Goal: Task Accomplishment & Management: Use online tool/utility

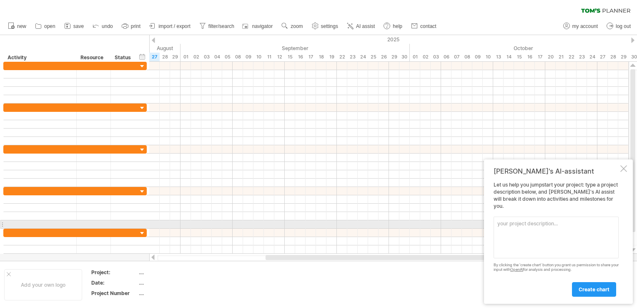
click at [551, 225] on textarea at bounding box center [556, 237] width 125 height 42
paste textarea "Loremi d Sitam conse (Adipis–Elitsedd) eiu tem incidid “Utlab Etdol Magnaaliq e…"
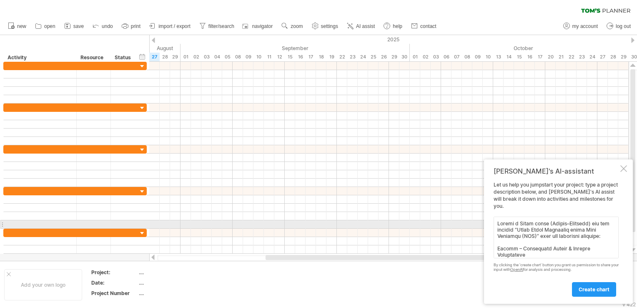
scroll to position [254, 0]
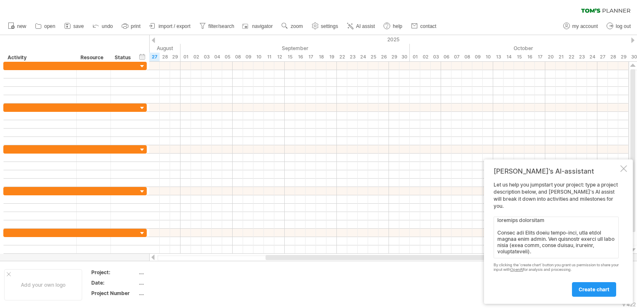
type textarea "Loremi d Sitam conse (Adipis–Elitsedd) eiu tem incidid “Utlab Etdol Magnaaliq e…"
click at [584, 296] on div "[PERSON_NAME]'s AI-assistant Let us help you jumpstart your project: type a pro…" at bounding box center [558, 231] width 149 height 144
click at [586, 290] on span "create chart" at bounding box center [594, 289] width 31 height 6
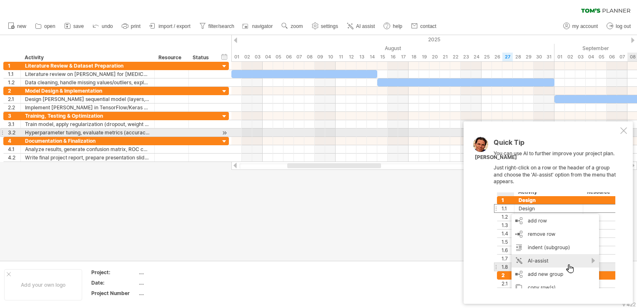
click at [624, 133] on div at bounding box center [623, 130] width 7 height 7
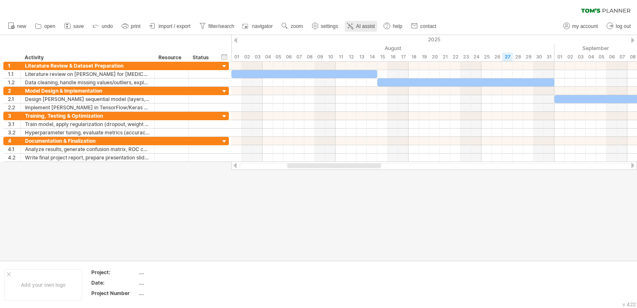
click at [370, 25] on span "AI assist" at bounding box center [365, 26] width 19 height 6
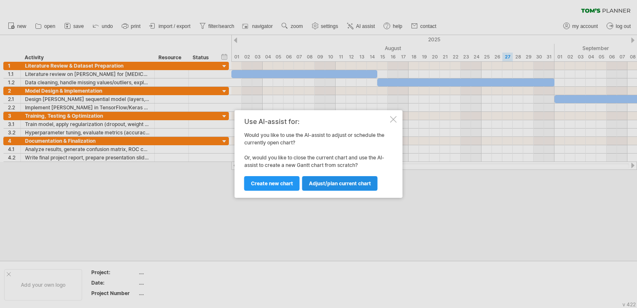
click at [339, 185] on span "Adjust/plan current chart" at bounding box center [340, 183] width 62 height 6
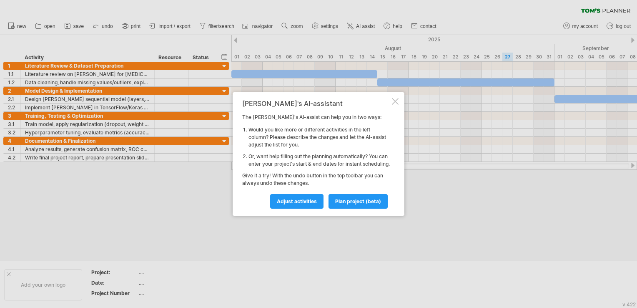
click at [397, 98] on div at bounding box center [395, 101] width 7 height 7
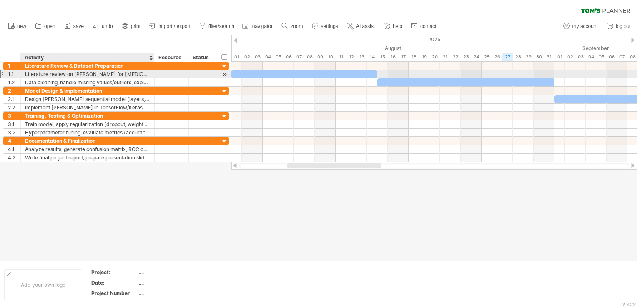
click at [138, 74] on div "Literature review on [PERSON_NAME] for [MEDICAL_DATA] detection, collect dataset" at bounding box center [87, 74] width 125 height 8
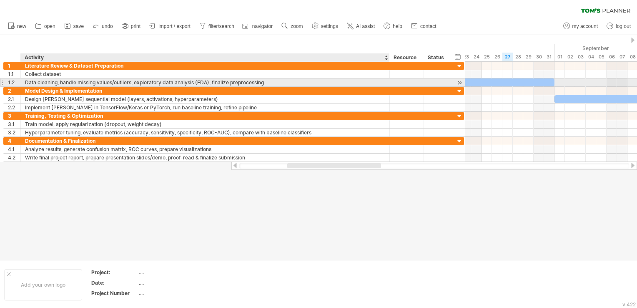
drag, startPoint x: 153, startPoint y: 80, endPoint x: 384, endPoint y: 78, distance: 231.0
click at [387, 78] on div at bounding box center [389, 82] width 4 height 8
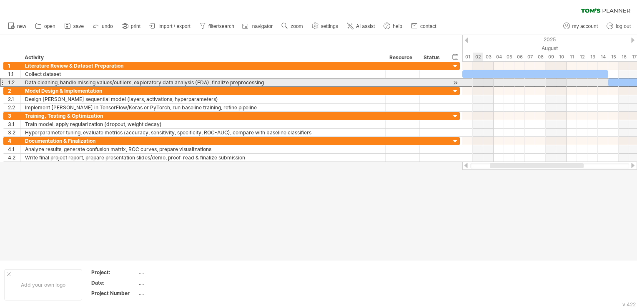
click at [54, 81] on div "Data cleaning, handle missing values/outliers, exploratory data analysis (EDA),…" at bounding box center [203, 82] width 356 height 8
click at [54, 81] on input "**********" at bounding box center [203, 82] width 356 height 8
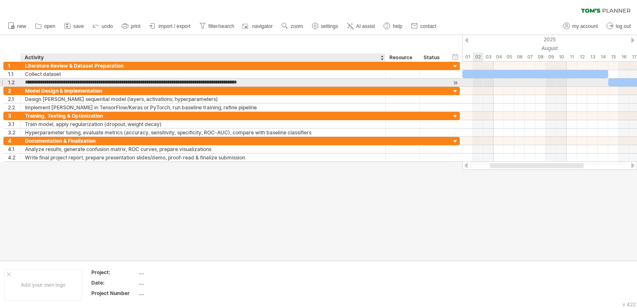
click at [26, 81] on input "**********" at bounding box center [203, 82] width 356 height 8
drag, startPoint x: 26, startPoint y: 81, endPoint x: 58, endPoint y: 81, distance: 31.3
click at [58, 81] on input "**********" at bounding box center [203, 82] width 356 height 8
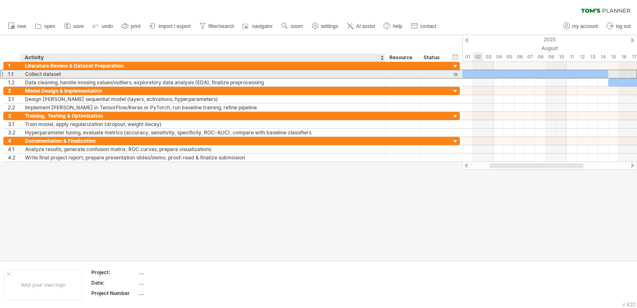
click at [61, 73] on div "Collect dataset" at bounding box center [203, 74] width 356 height 8
click at [61, 73] on input "**********" at bounding box center [203, 74] width 356 height 8
paste input "**********"
type input "**********"
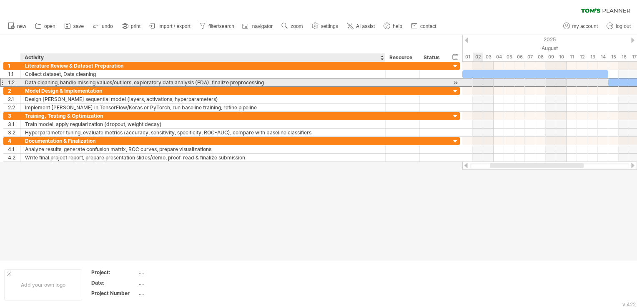
click at [62, 81] on div "Data cleaning, handle missing values/outliers, exploratory data analysis (EDA),…" at bounding box center [203, 82] width 356 height 8
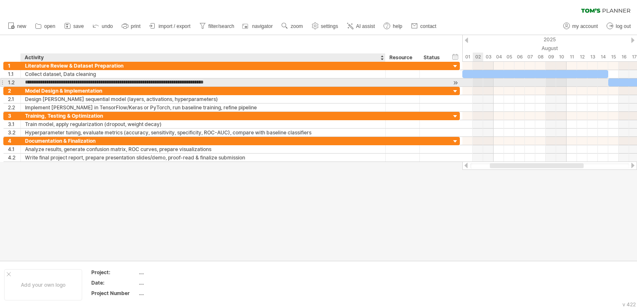
type input "**********"
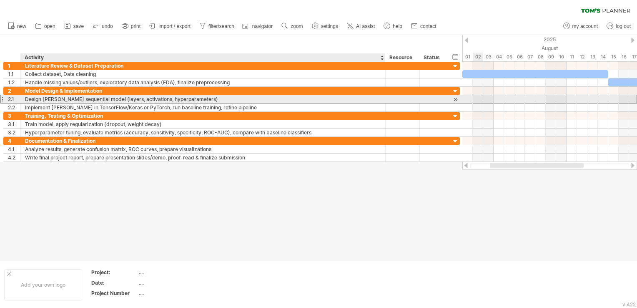
click at [195, 98] on div "Design [PERSON_NAME] sequential model (layers, activations, hyperparameters)" at bounding box center [203, 99] width 356 height 8
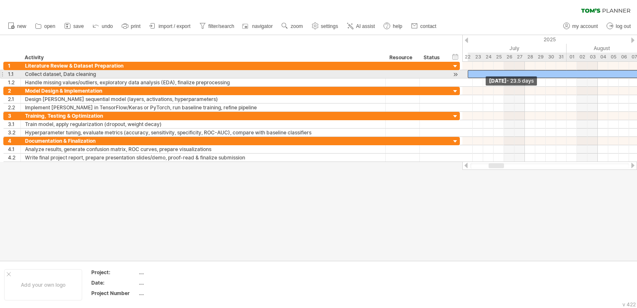
click at [466, 75] on span at bounding box center [467, 74] width 3 height 8
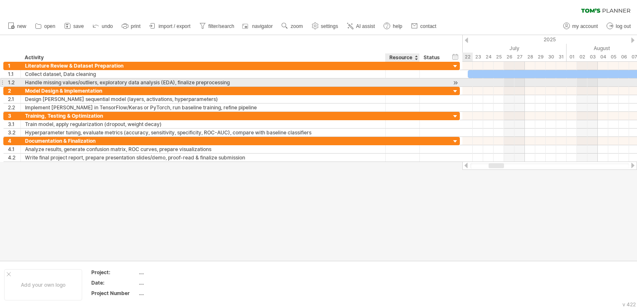
drag, startPoint x: 455, startPoint y: 81, endPoint x: 405, endPoint y: 82, distance: 50.5
click at [405, 82] on div "**********" at bounding box center [231, 82] width 457 height 8
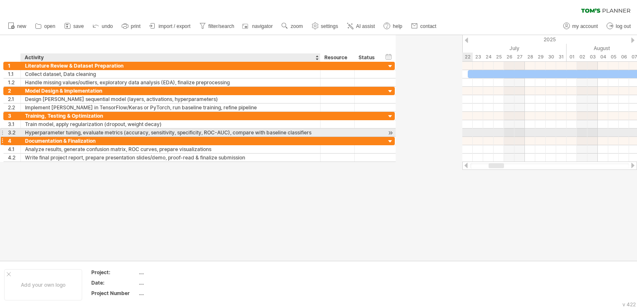
drag, startPoint x: 384, startPoint y: 131, endPoint x: 319, endPoint y: 138, distance: 65.4
click at [319, 138] on div "**********" at bounding box center [199, 112] width 392 height 100
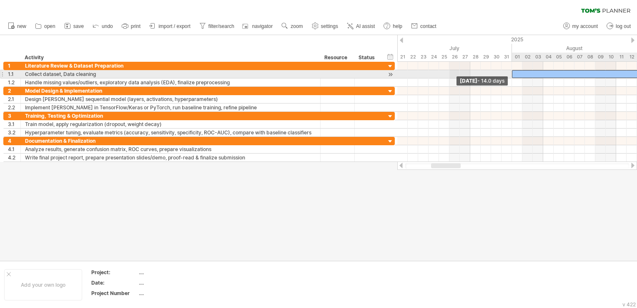
drag, startPoint x: 411, startPoint y: 73, endPoint x: 510, endPoint y: 70, distance: 98.4
click at [510, 70] on div "[DATE] - 14.0 days" at bounding box center [517, 112] width 240 height 100
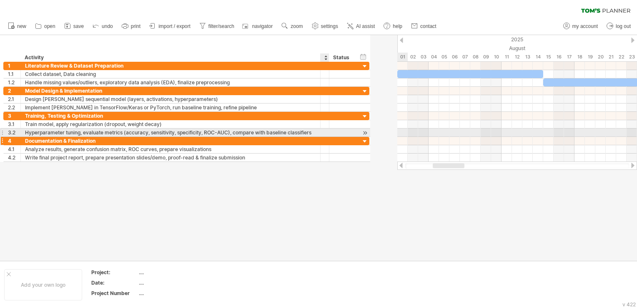
drag, startPoint x: 352, startPoint y: 131, endPoint x: 304, endPoint y: 137, distance: 48.3
click at [304, 137] on div "**********" at bounding box center [186, 112] width 367 height 100
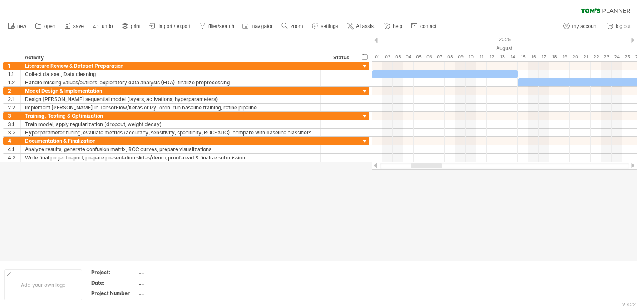
click at [634, 40] on div at bounding box center [632, 40] width 3 height 5
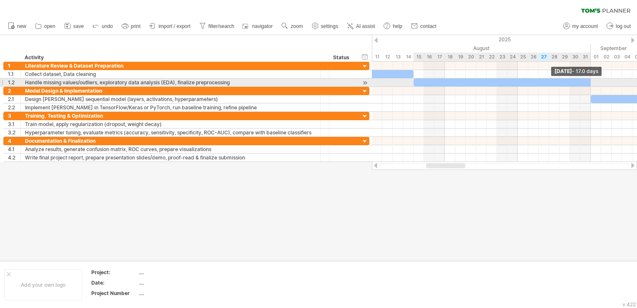
drag, startPoint x: 590, startPoint y: 80, endPoint x: 592, endPoint y: 86, distance: 6.1
click at [592, 86] on div "[DATE] - 17.0 days [DATE] - 14.0 days" at bounding box center [504, 112] width 265 height 100
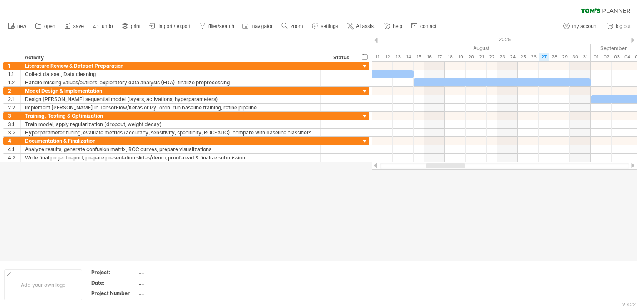
click at [376, 40] on div at bounding box center [375, 40] width 3 height 5
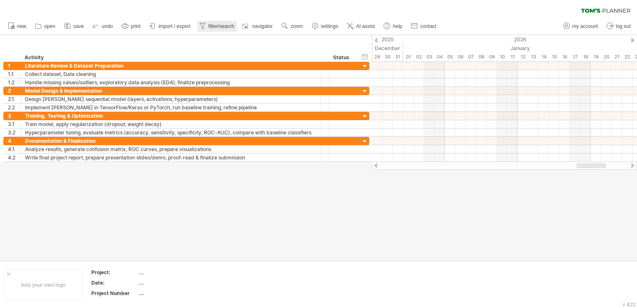
click at [224, 28] on span "filter/search" at bounding box center [222, 26] width 26 height 6
type input "**********"
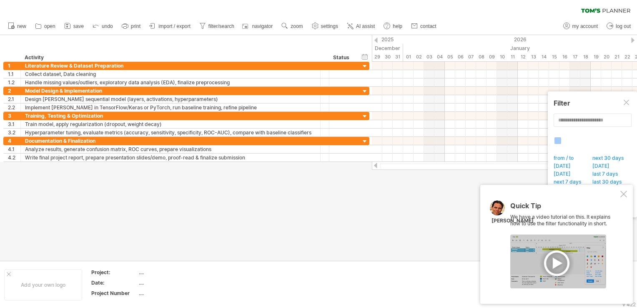
click at [550, 256] on div at bounding box center [558, 261] width 96 height 54
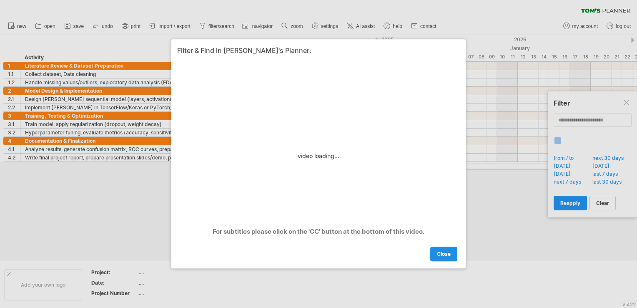
click at [448, 252] on span "close" at bounding box center [444, 254] width 14 height 6
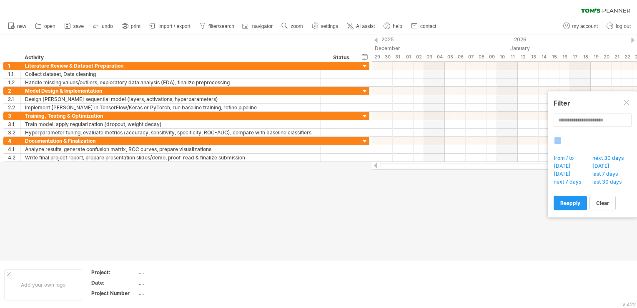
click at [518, 224] on div at bounding box center [318, 148] width 637 height 226
click at [600, 181] on span "last 30 days" at bounding box center [609, 182] width 36 height 8
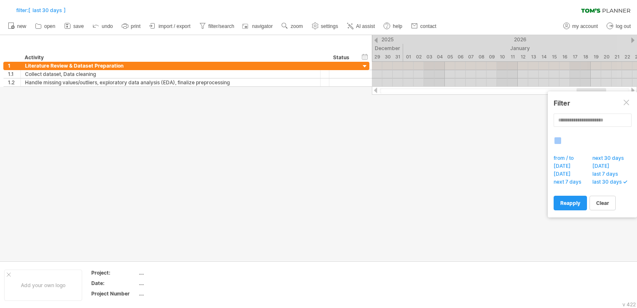
click at [570, 159] on span "from / to" at bounding box center [566, 159] width 27 height 8
type input "********"
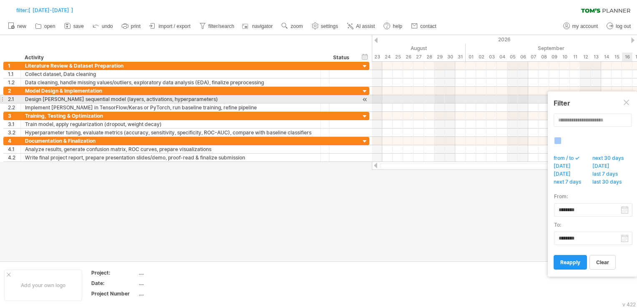
click at [624, 101] on div at bounding box center [627, 103] width 7 height 7
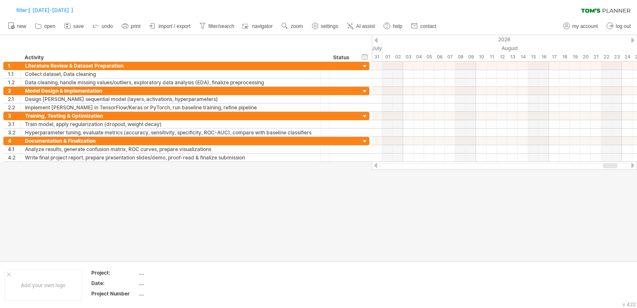
click at [420, 165] on div at bounding box center [504, 165] width 249 height 5
drag, startPoint x: 420, startPoint y: 165, endPoint x: 374, endPoint y: 164, distance: 45.5
click at [374, 164] on div at bounding box center [504, 165] width 265 height 8
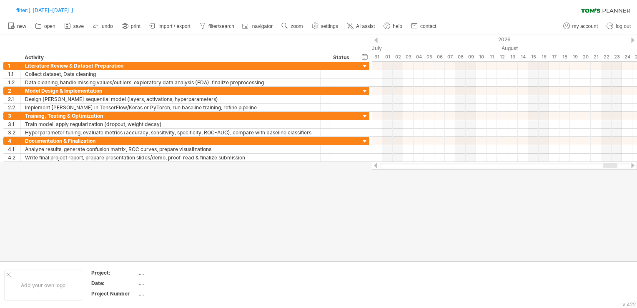
click at [374, 164] on div at bounding box center [375, 165] width 7 height 5
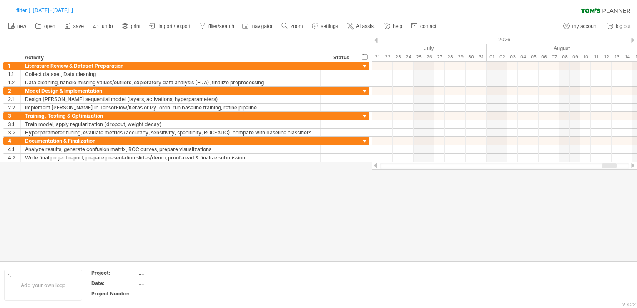
click at [374, 164] on div at bounding box center [375, 165] width 7 height 5
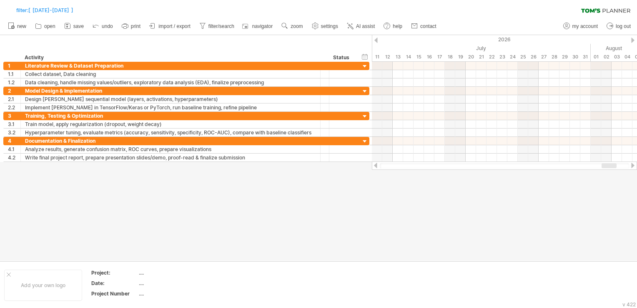
click at [374, 164] on div at bounding box center [375, 165] width 7 height 5
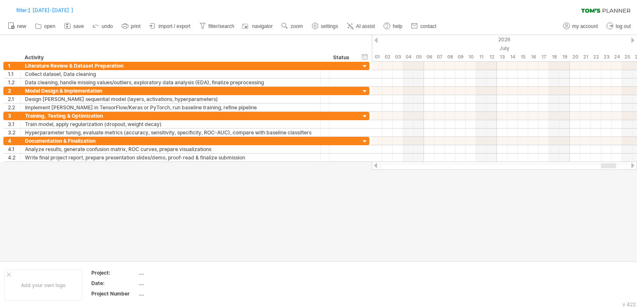
click at [374, 164] on div at bounding box center [375, 165] width 7 height 5
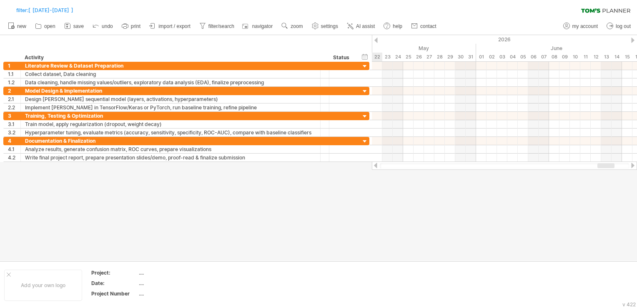
click at [374, 164] on div at bounding box center [375, 165] width 7 height 5
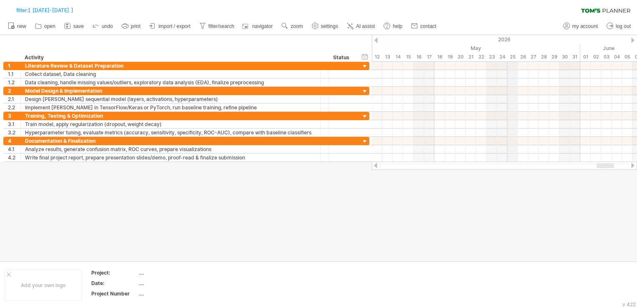
click at [375, 164] on div at bounding box center [375, 165] width 7 height 5
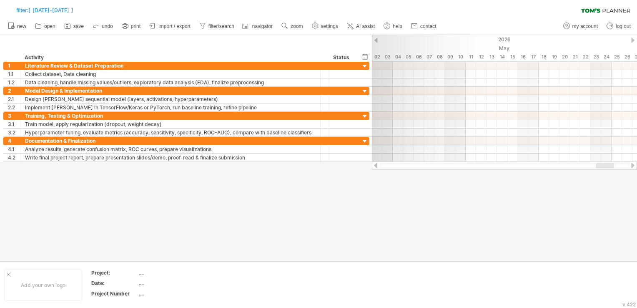
click at [375, 164] on div at bounding box center [375, 165] width 7 height 5
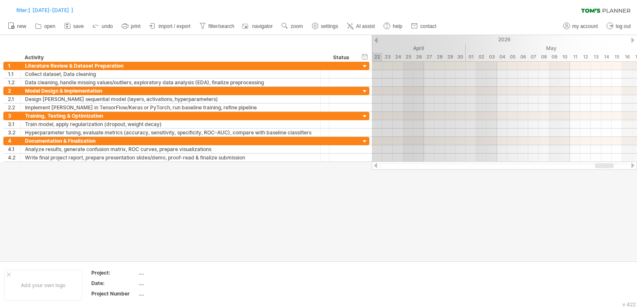
click at [375, 164] on div at bounding box center [375, 165] width 7 height 5
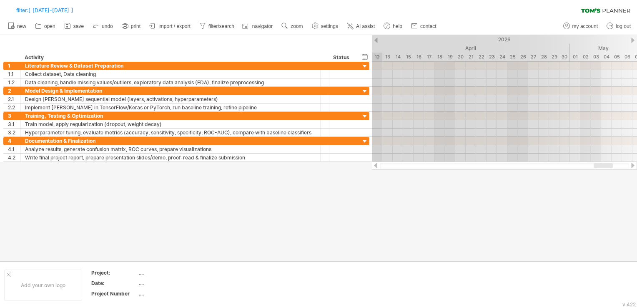
click at [375, 164] on div at bounding box center [375, 165] width 7 height 5
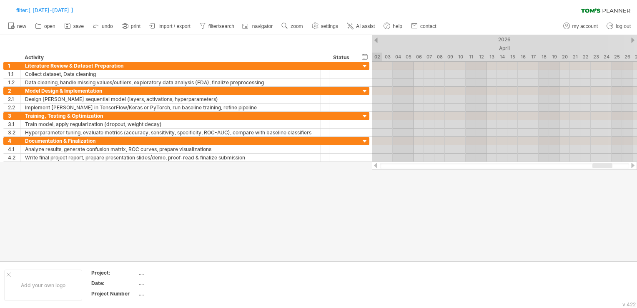
click at [375, 164] on div at bounding box center [375, 165] width 7 height 5
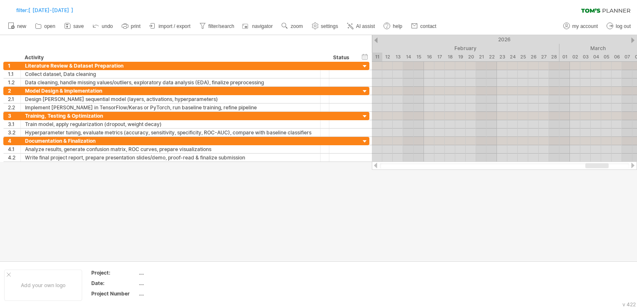
click at [375, 164] on div at bounding box center [375, 165] width 7 height 5
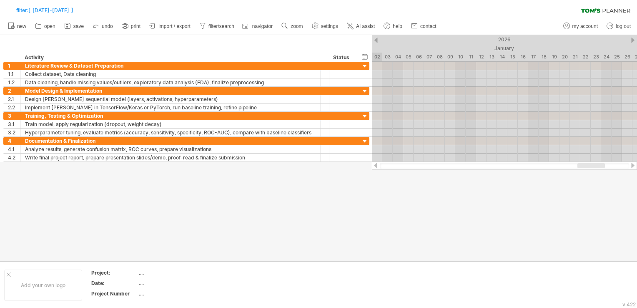
click at [375, 164] on div at bounding box center [375, 165] width 7 height 5
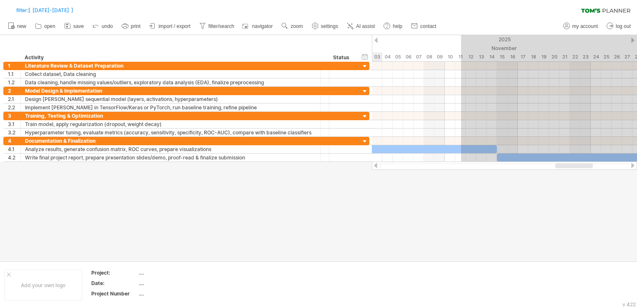
click at [375, 164] on div at bounding box center [375, 165] width 7 height 5
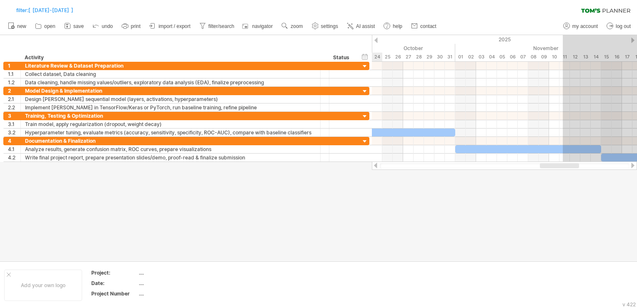
click at [375, 164] on div at bounding box center [375, 165] width 7 height 5
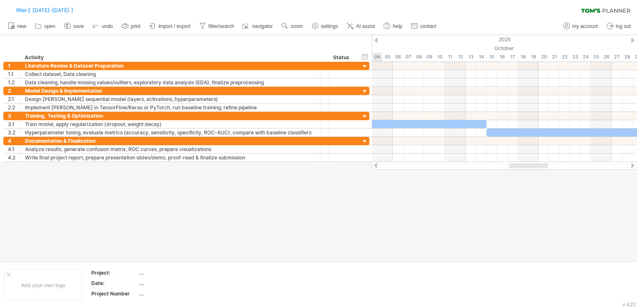
click at [375, 164] on div at bounding box center [375, 165] width 7 height 5
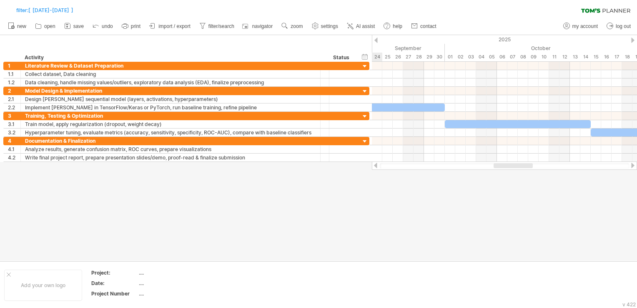
click at [375, 164] on div at bounding box center [375, 165] width 7 height 5
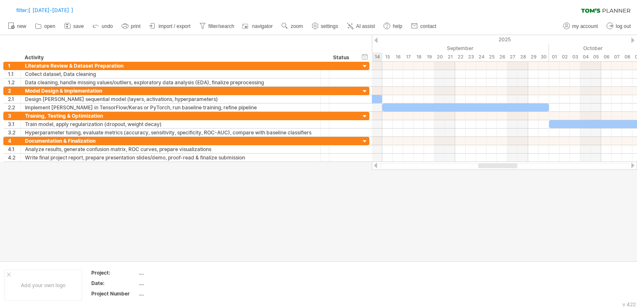
click at [375, 164] on div at bounding box center [375, 165] width 7 height 5
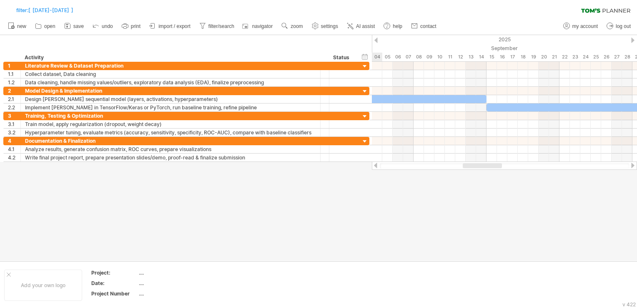
click at [375, 164] on div at bounding box center [375, 165] width 7 height 5
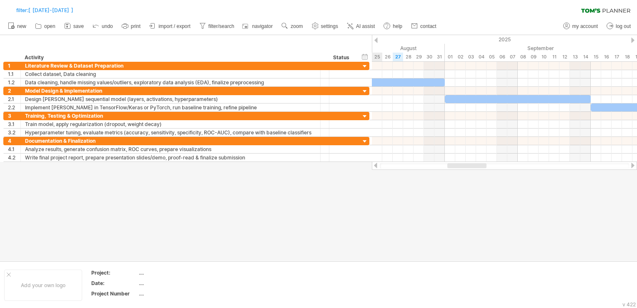
click at [375, 164] on div at bounding box center [375, 165] width 7 height 5
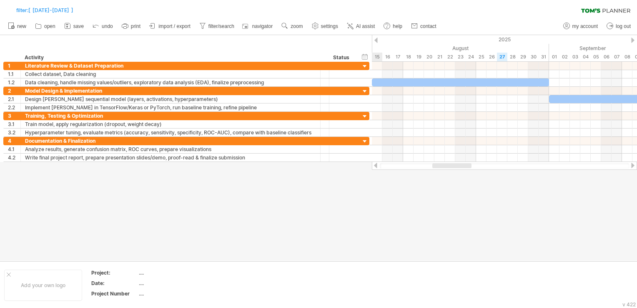
click at [375, 164] on div at bounding box center [375, 165] width 7 height 5
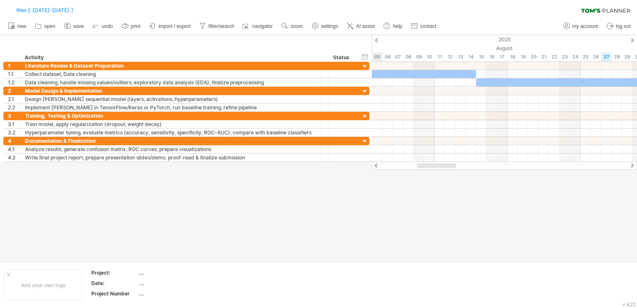
click at [375, 164] on div at bounding box center [375, 165] width 7 height 5
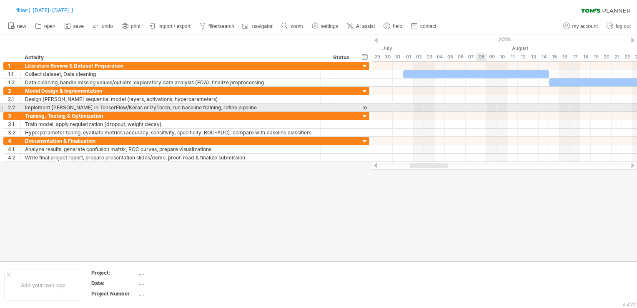
click at [480, 111] on div at bounding box center [504, 107] width 265 height 8
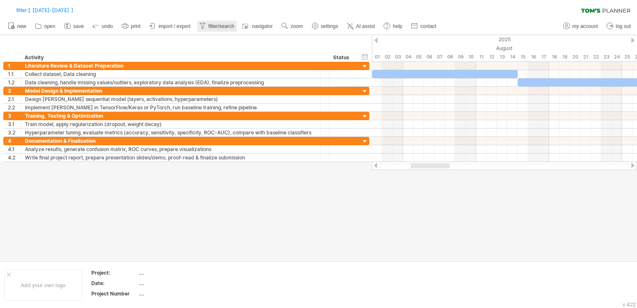
click at [219, 26] on span "filter/search" at bounding box center [222, 26] width 26 height 6
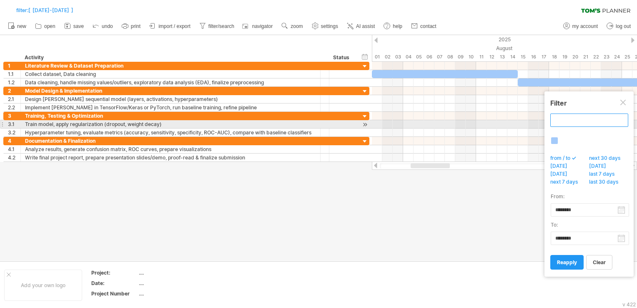
click at [571, 121] on input "text" at bounding box center [589, 119] width 78 height 13
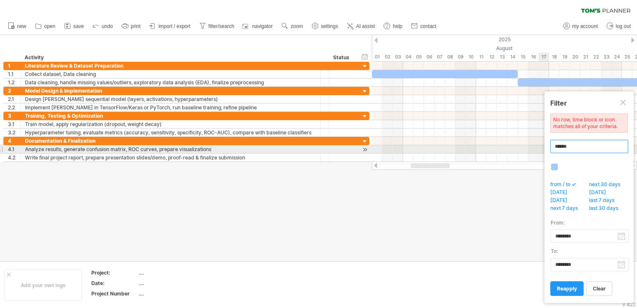
click at [553, 148] on input "******" at bounding box center [589, 146] width 78 height 13
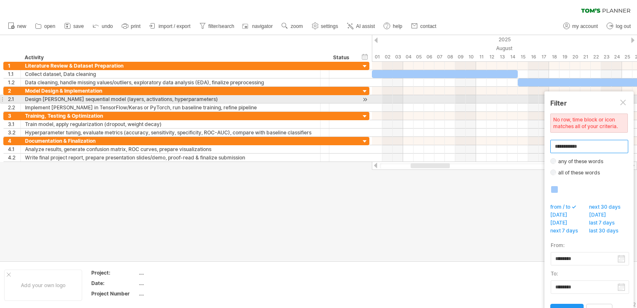
type input "**********"
click at [622, 102] on div at bounding box center [623, 103] width 7 height 7
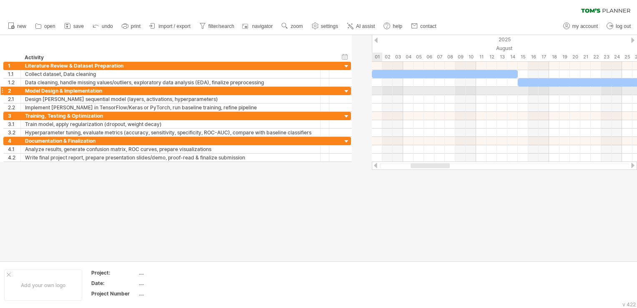
drag, startPoint x: 368, startPoint y: 87, endPoint x: 348, endPoint y: 89, distance: 19.8
click at [348, 89] on div "**********" at bounding box center [177, 91] width 348 height 8
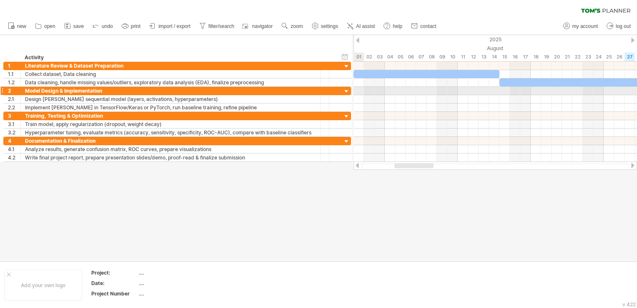
click at [351, 87] on div at bounding box center [350, 91] width 3 height 8
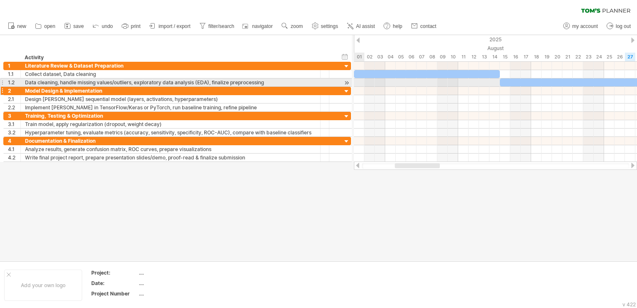
drag, startPoint x: 351, startPoint y: 86, endPoint x: 335, endPoint y: 88, distance: 15.5
click at [335, 88] on div "**********" at bounding box center [177, 91] width 348 height 8
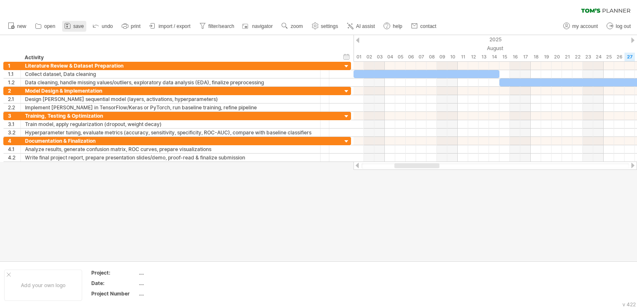
click at [75, 29] on link "save" at bounding box center [74, 26] width 24 height 11
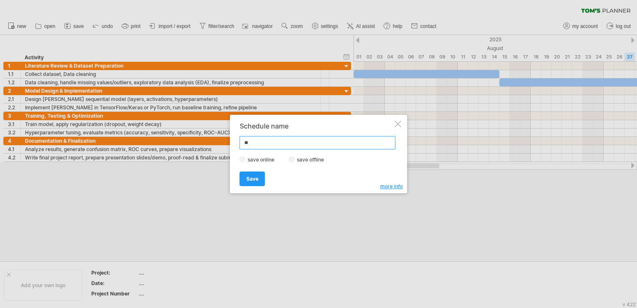
type input "*"
type input "**********"
click at [257, 180] on span "Save" at bounding box center [252, 179] width 12 height 6
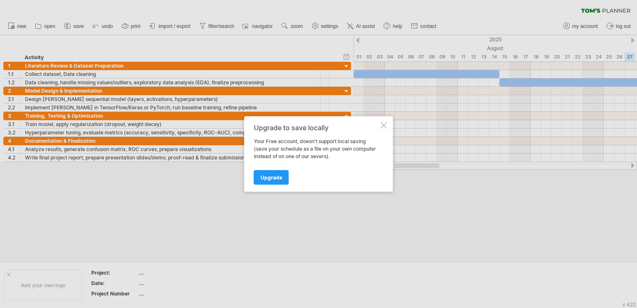
click at [257, 180] on link "Upgrade" at bounding box center [271, 177] width 35 height 15
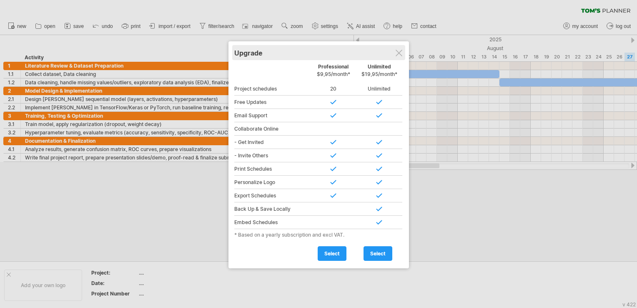
click at [395, 51] on div "Upgrade" at bounding box center [318, 52] width 169 height 15
click at [400, 52] on div at bounding box center [399, 53] width 7 height 7
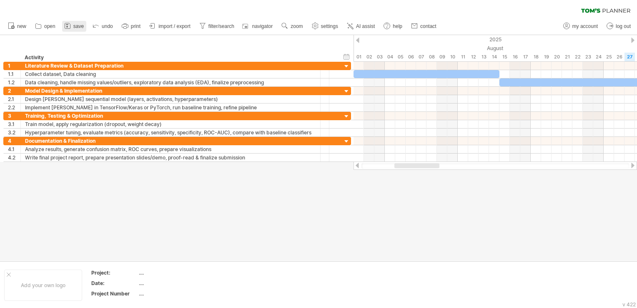
click at [77, 28] on span "save" at bounding box center [78, 26] width 10 height 6
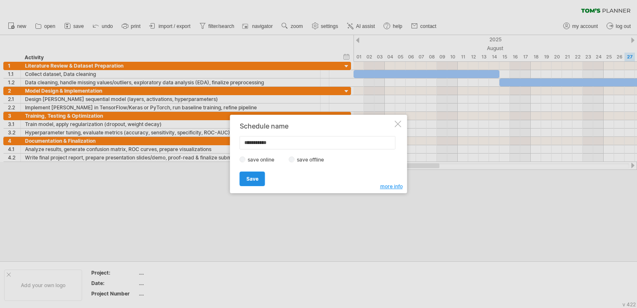
click at [249, 177] on span "Save" at bounding box center [252, 179] width 12 height 6
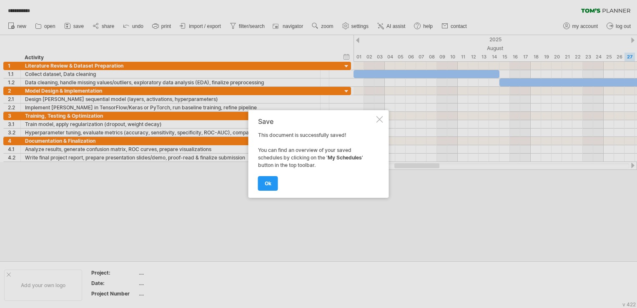
click at [333, 158] on strong "My Schedules" at bounding box center [345, 157] width 34 height 6
click at [266, 181] on span "ok" at bounding box center [268, 183] width 7 height 6
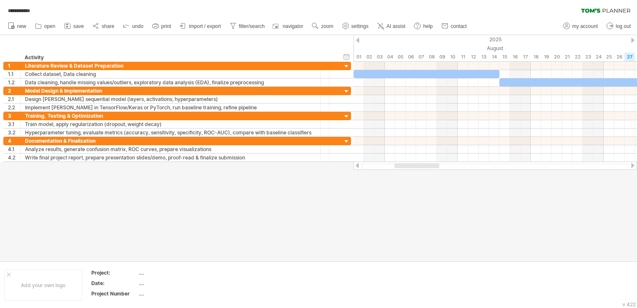
drag, startPoint x: 577, startPoint y: 0, endPoint x: 362, endPoint y: 241, distance: 323.1
click at [362, 241] on div at bounding box center [318, 148] width 637 height 226
click at [561, 23] on link "my account" at bounding box center [580, 26] width 39 height 11
type input "**********"
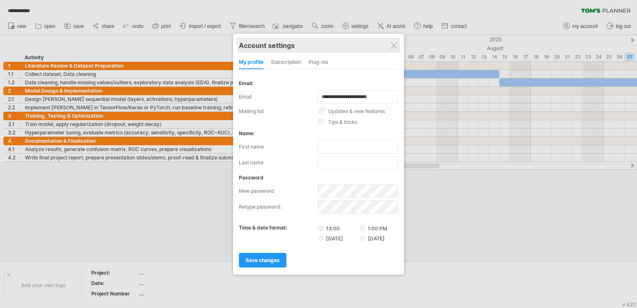
click at [389, 48] on div "Account settings" at bounding box center [318, 45] width 159 height 15
click at [392, 43] on div at bounding box center [394, 45] width 7 height 7
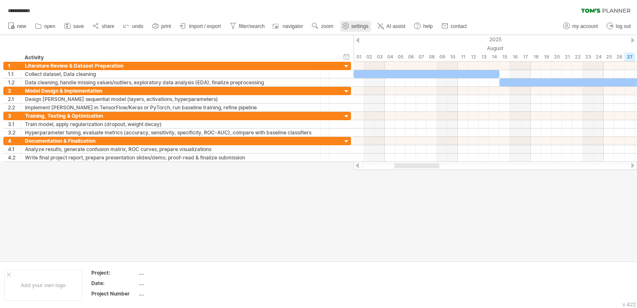
click at [360, 26] on span "settings" at bounding box center [360, 26] width 17 height 6
select select "*"
select select "**"
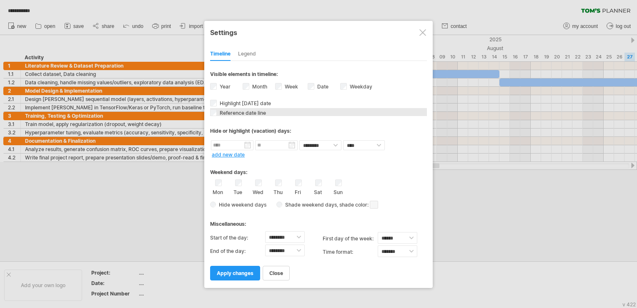
click at [214, 108] on div "Reference date line The reference dateline is a darker vertical line in the cha…" at bounding box center [318, 112] width 217 height 8
click at [334, 179] on div "Sun" at bounding box center [338, 187] width 10 height 16
click at [245, 271] on span "apply changes" at bounding box center [235, 273] width 37 height 6
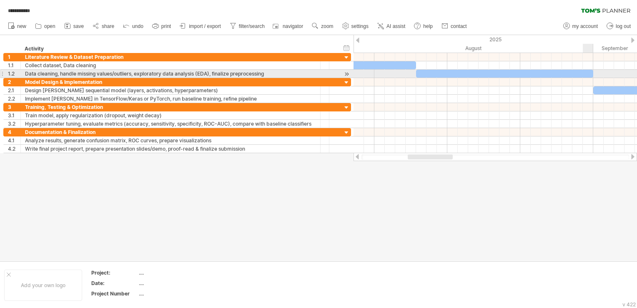
click at [592, 73] on span at bounding box center [593, 74] width 3 height 8
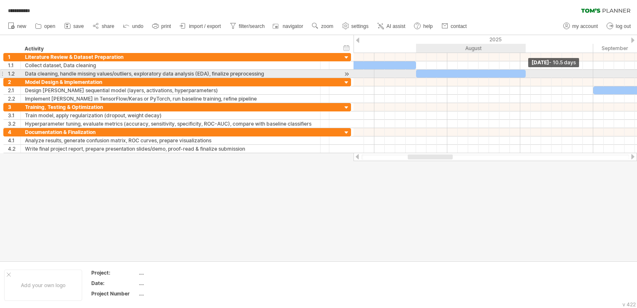
drag, startPoint x: 591, startPoint y: 73, endPoint x: 523, endPoint y: 75, distance: 68.4
click at [523, 75] on div at bounding box center [471, 74] width 110 height 8
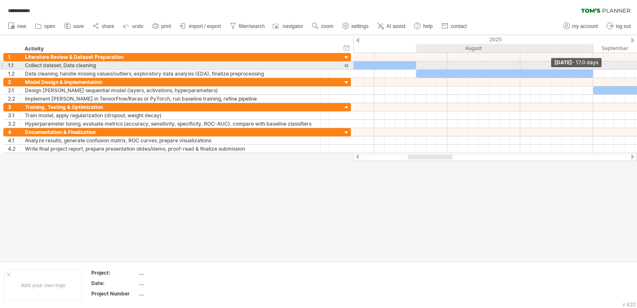
drag, startPoint x: 525, startPoint y: 71, endPoint x: 593, endPoint y: 69, distance: 68.0
click at [593, 70] on span at bounding box center [593, 74] width 3 height 8
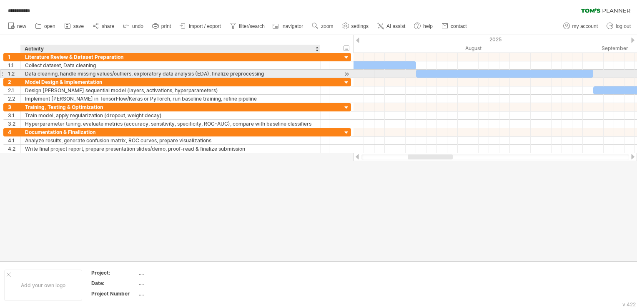
click at [58, 70] on div "Data cleaning, handle missing values/outliers, exploratory data analysis (EDA),…" at bounding box center [170, 74] width 291 height 8
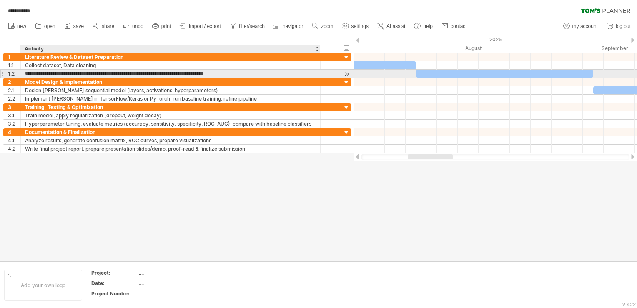
type input "**********"
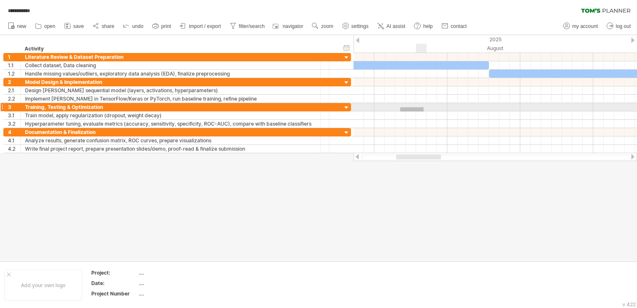
drag, startPoint x: 400, startPoint y: 111, endPoint x: 404, endPoint y: 100, distance: 12.0
click at [404, 100] on div at bounding box center [496, 103] width 284 height 100
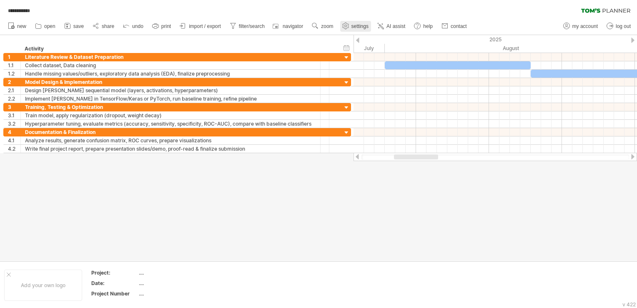
click at [352, 28] on span "settings" at bounding box center [360, 26] width 17 height 6
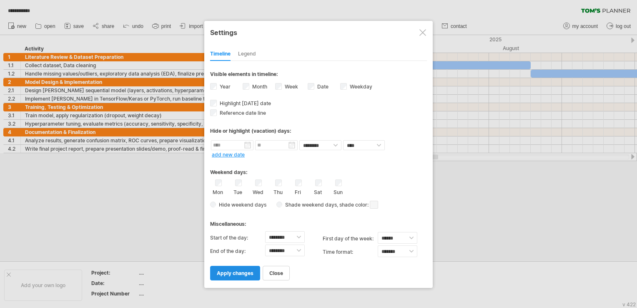
click at [237, 270] on span "apply changes" at bounding box center [235, 273] width 37 height 6
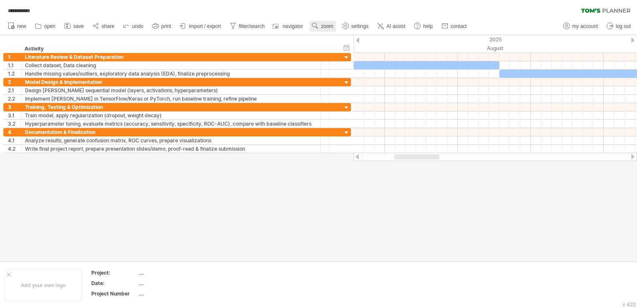
click at [324, 24] on span "zoom" at bounding box center [327, 26] width 12 height 6
click at [334, 29] on div "Month" at bounding box center [351, 34] width 46 height 13
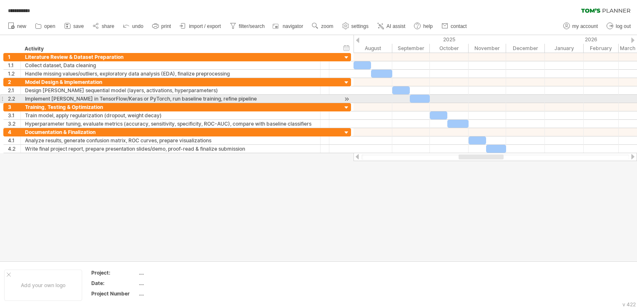
click at [445, 98] on div at bounding box center [496, 99] width 284 height 8
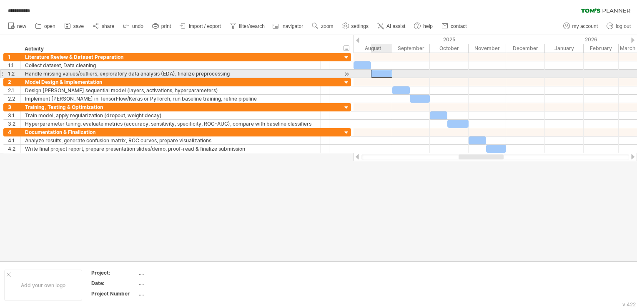
click at [381, 74] on div at bounding box center [381, 74] width 21 height 8
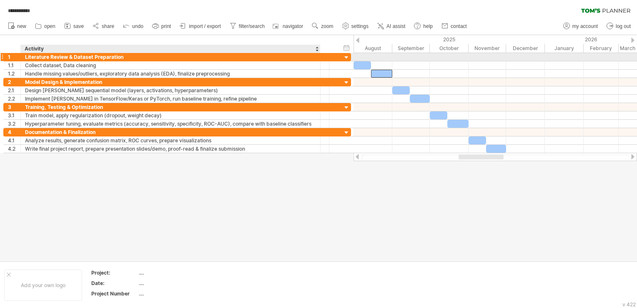
click at [289, 56] on div "Literature Review & Dataset Preparation" at bounding box center [170, 57] width 291 height 8
click at [125, 55] on input "**********" at bounding box center [170, 57] width 291 height 8
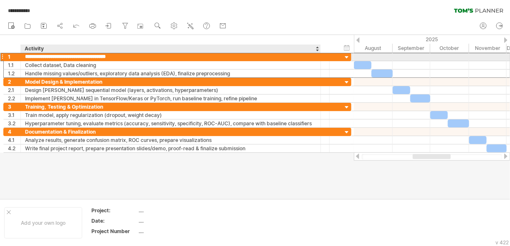
click at [72, 55] on input "**********" at bounding box center [170, 57] width 291 height 8
type input "**********"
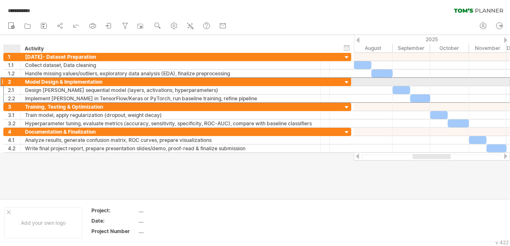
click at [23, 80] on div "**********" at bounding box center [171, 82] width 300 height 8
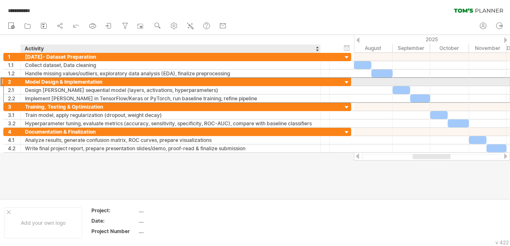
click at [26, 79] on div "Model Design & Implementation" at bounding box center [170, 82] width 291 height 8
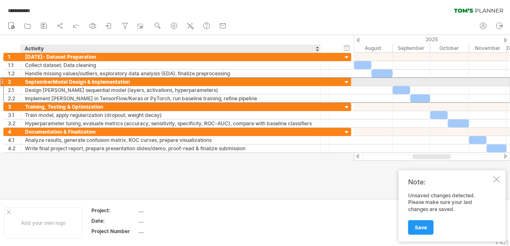
click at [51, 81] on div "SeptemberModel Design & Implementation" at bounding box center [170, 82] width 291 height 8
type input "**********"
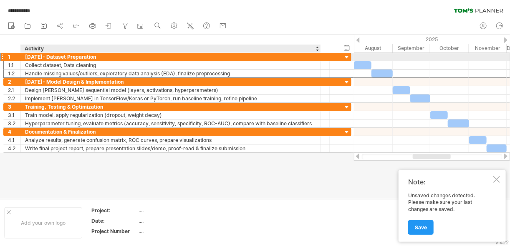
click at [43, 53] on div "[DATE]- Dataset Preparation" at bounding box center [170, 57] width 291 height 8
type input "**********"
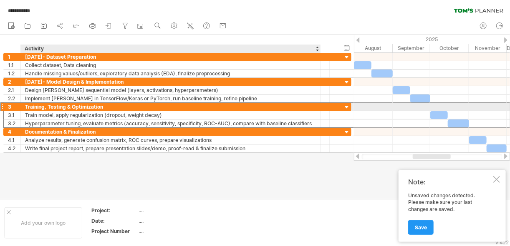
click at [27, 104] on div "Training, Testing & Optimization" at bounding box center [170, 107] width 291 height 8
type input "**********"
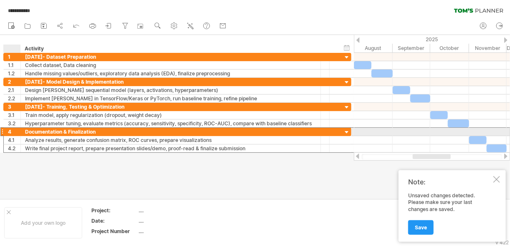
click at [25, 129] on div "Documentation & Finalization" at bounding box center [170, 132] width 291 height 8
type input "**********"
click at [495, 180] on div at bounding box center [496, 179] width 7 height 7
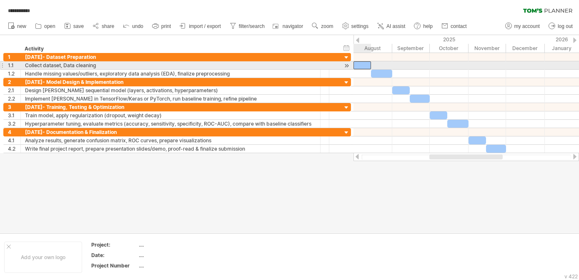
click at [359, 63] on div at bounding box center [363, 65] width 18 height 8
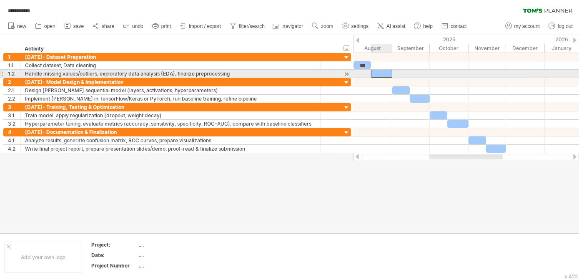
click at [378, 70] on div at bounding box center [381, 74] width 21 height 8
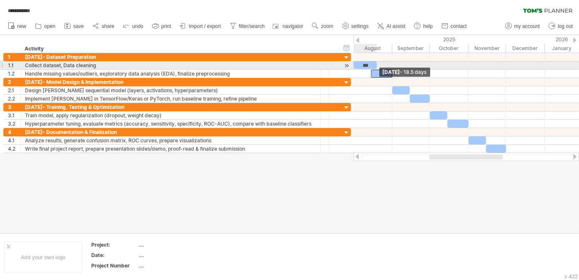
drag, startPoint x: 371, startPoint y: 67, endPoint x: 377, endPoint y: 66, distance: 6.3
click at [377, 66] on span at bounding box center [376, 65] width 3 height 8
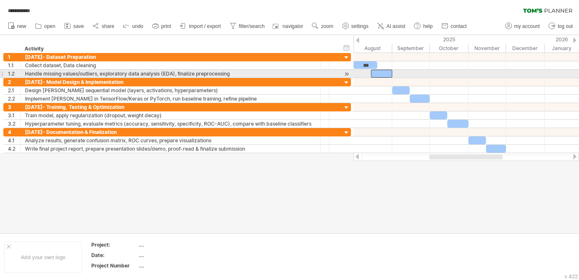
click at [377, 71] on div at bounding box center [381, 74] width 21 height 8
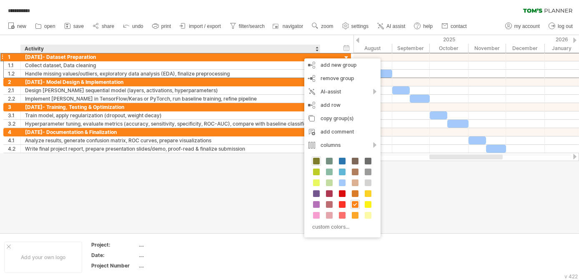
click at [314, 158] on span at bounding box center [316, 161] width 7 height 7
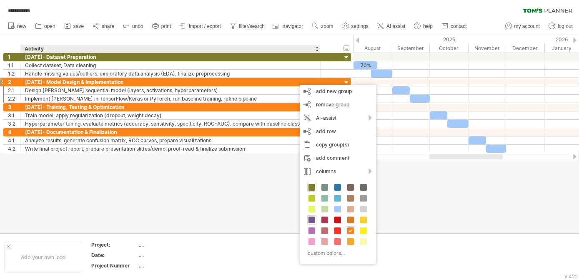
click at [310, 218] on span at bounding box center [312, 219] width 7 height 7
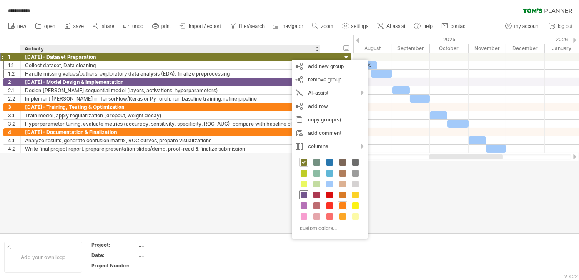
click at [304, 192] on span at bounding box center [304, 194] width 7 height 7
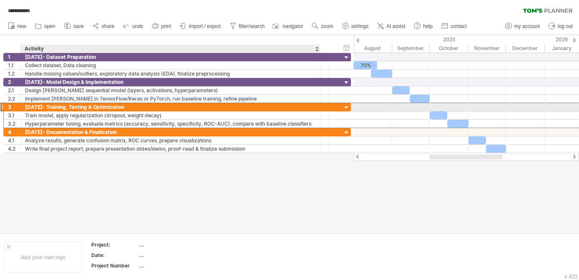
click at [294, 106] on div "[DATE]- Training, Testing & Optimization" at bounding box center [170, 107] width 291 height 8
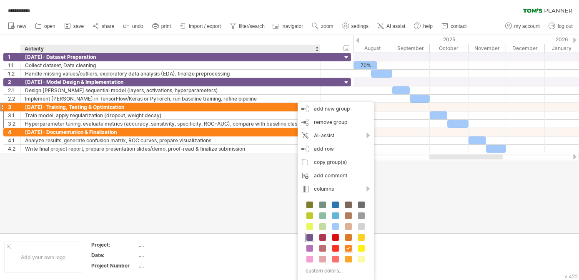
click at [308, 233] on div at bounding box center [309, 237] width 9 height 9
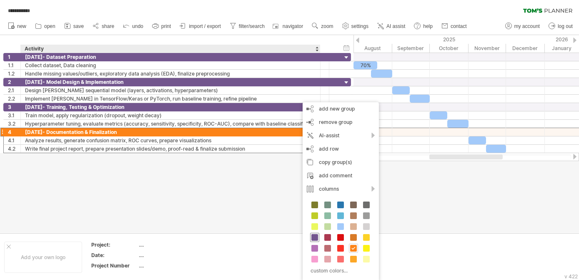
click at [312, 235] on span at bounding box center [315, 237] width 7 height 7
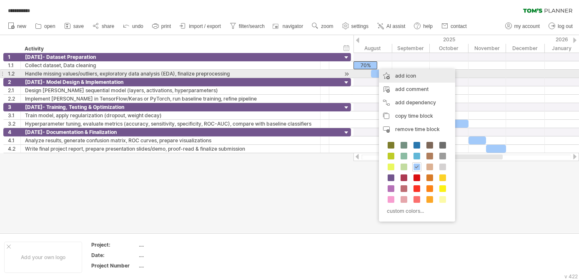
click at [381, 73] on div "add icon" at bounding box center [417, 75] width 76 height 13
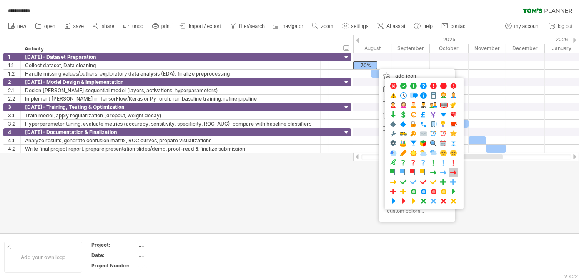
click at [451, 172] on span at bounding box center [454, 172] width 8 height 8
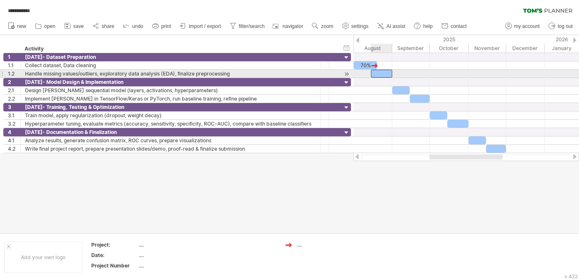
click at [382, 73] on div at bounding box center [381, 74] width 21 height 8
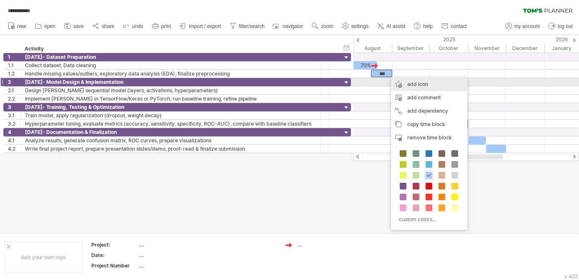
click at [418, 85] on div "add icon" at bounding box center [429, 84] width 76 height 13
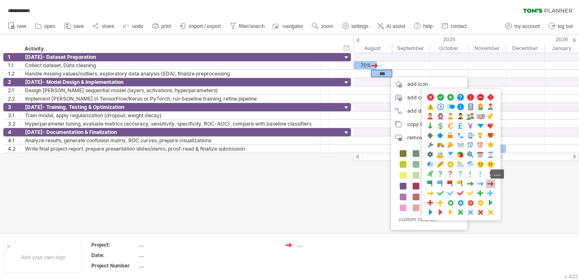
click at [487, 180] on span at bounding box center [491, 184] width 8 height 8
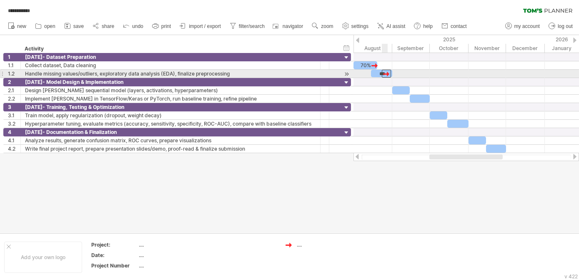
click at [384, 72] on div at bounding box center [386, 74] width 9 height 8
click at [387, 72] on div at bounding box center [389, 74] width 9 height 8
click at [377, 72] on div "***" at bounding box center [381, 74] width 21 height 8
drag, startPoint x: 370, startPoint y: 70, endPoint x: 366, endPoint y: 70, distance: 4.6
click at [366, 70] on span at bounding box center [366, 74] width 3 height 8
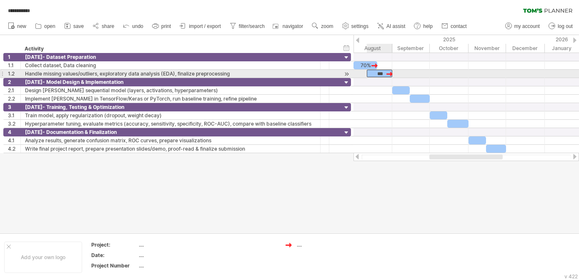
click at [375, 72] on div "***" at bounding box center [380, 74] width 26 height 8
click at [378, 73] on div "***" at bounding box center [380, 74] width 26 height 8
click at [378, 72] on div "***" at bounding box center [380, 74] width 26 height 8
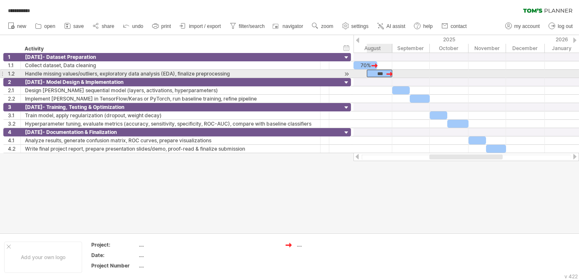
click at [378, 72] on div "***" at bounding box center [380, 74] width 26 height 8
click at [389, 72] on div at bounding box center [389, 74] width 9 height 8
click at [387, 72] on div at bounding box center [388, 74] width 9 height 8
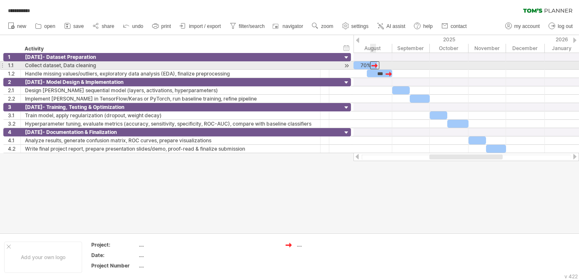
click at [374, 63] on div at bounding box center [374, 65] width 9 height 8
click at [361, 64] on div "70%" at bounding box center [366, 65] width 24 height 8
click at [376, 64] on div at bounding box center [374, 65] width 9 height 8
click at [374, 64] on div at bounding box center [373, 65] width 9 height 8
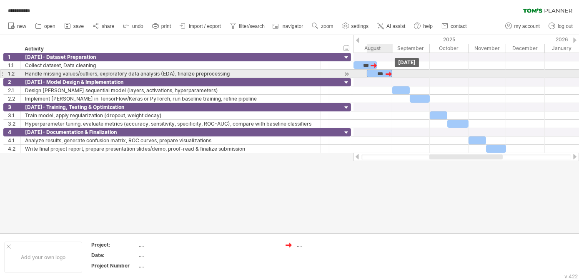
click at [370, 74] on div "***" at bounding box center [380, 74] width 26 height 8
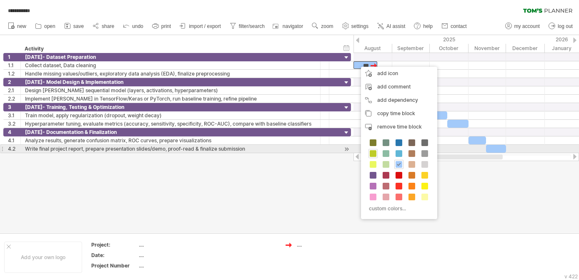
click at [372, 151] on span at bounding box center [373, 153] width 7 height 7
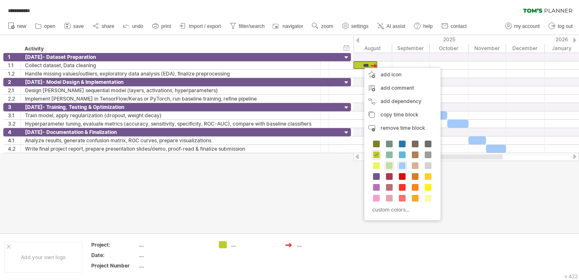
click at [388, 162] on span at bounding box center [389, 165] width 7 height 7
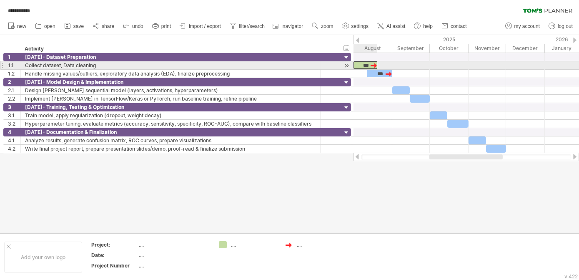
click at [357, 66] on div "***" at bounding box center [366, 65] width 24 height 8
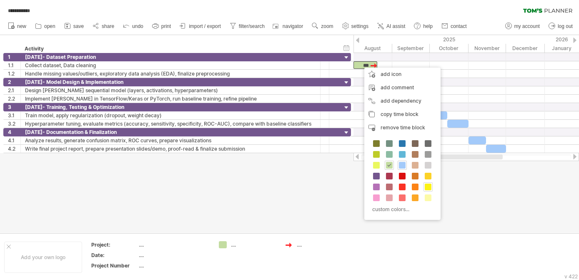
click at [426, 186] on span at bounding box center [428, 186] width 7 height 7
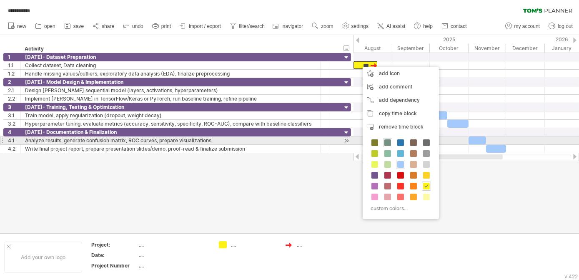
click at [387, 144] on span at bounding box center [387, 142] width 7 height 7
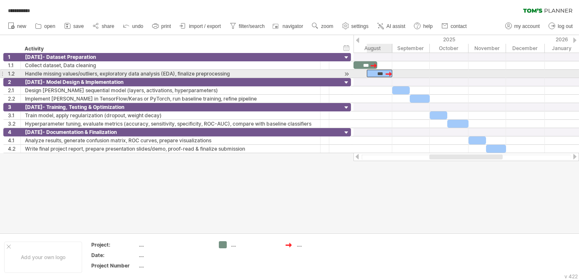
click at [375, 73] on div "***" at bounding box center [380, 74] width 26 height 8
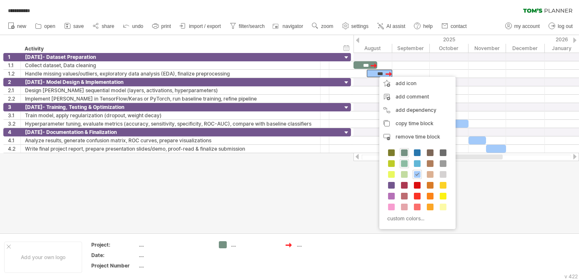
click at [400, 163] on div at bounding box center [404, 163] width 9 height 9
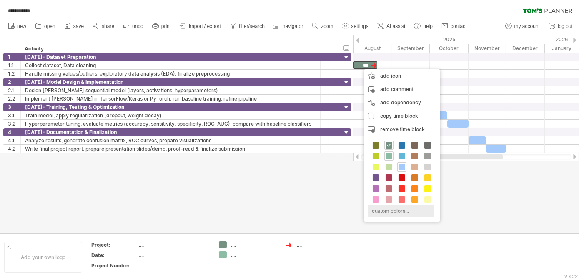
click at [406, 209] on div "custom colors..." at bounding box center [400, 210] width 65 height 11
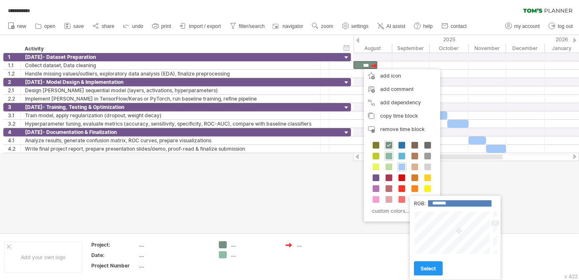
type input "*******"
click at [440, 214] on div at bounding box center [453, 232] width 78 height 43
click at [429, 264] on link "select" at bounding box center [428, 268] width 29 height 15
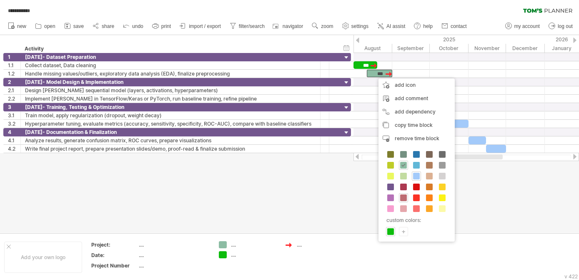
click at [402, 198] on span at bounding box center [403, 197] width 7 height 7
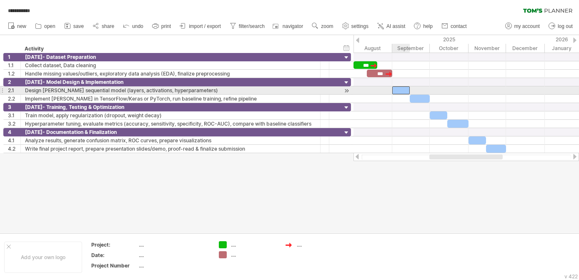
click at [397, 87] on div at bounding box center [401, 90] width 18 height 8
drag, startPoint x: 408, startPoint y: 88, endPoint x: 427, endPoint y: 91, distance: 18.9
click at [427, 91] on span at bounding box center [428, 90] width 3 height 8
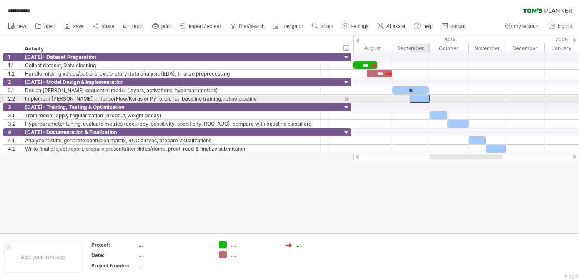
click at [422, 97] on div at bounding box center [420, 99] width 20 height 8
drag, startPoint x: 411, startPoint y: 96, endPoint x: 394, endPoint y: 97, distance: 16.7
click at [394, 97] on span at bounding box center [393, 99] width 3 height 8
click at [407, 98] on div at bounding box center [412, 99] width 36 height 8
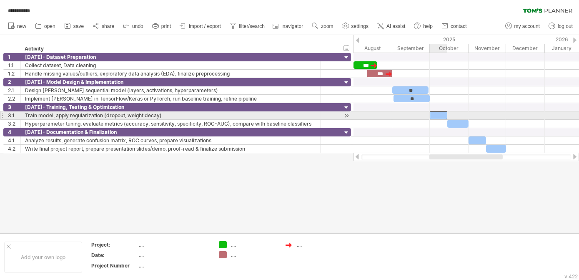
click at [438, 112] on div at bounding box center [439, 115] width 18 height 8
drag, startPoint x: 446, startPoint y: 114, endPoint x: 467, endPoint y: 115, distance: 20.9
click at [467, 115] on span at bounding box center [468, 115] width 3 height 8
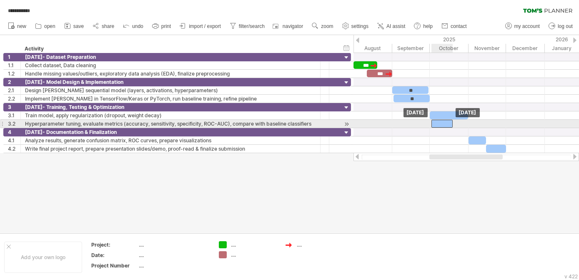
drag, startPoint x: 449, startPoint y: 123, endPoint x: 433, endPoint y: 123, distance: 15.9
click at [433, 123] on div at bounding box center [442, 124] width 21 height 8
drag, startPoint x: 452, startPoint y: 122, endPoint x: 466, endPoint y: 122, distance: 13.8
click at [466, 122] on span at bounding box center [467, 124] width 3 height 8
click at [432, 122] on span at bounding box center [430, 124] width 3 height 8
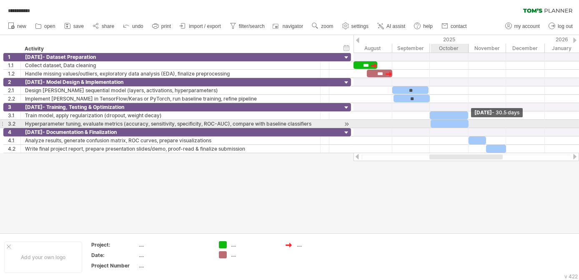
click at [467, 121] on div at bounding box center [450, 124] width 38 height 8
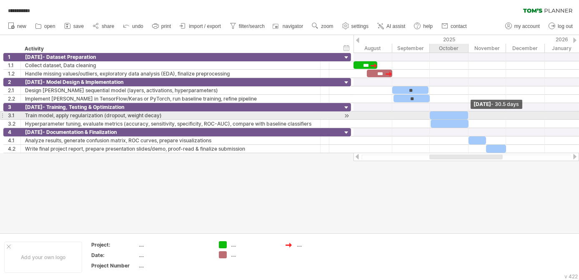
click at [467, 112] on span at bounding box center [468, 115] width 3 height 8
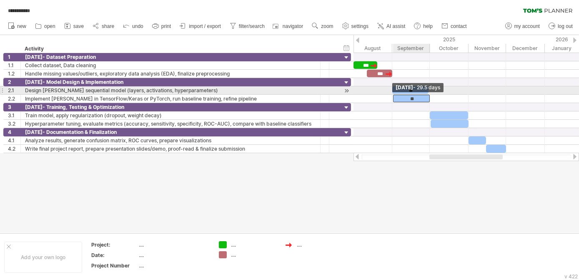
click at [394, 95] on span at bounding box center [393, 99] width 3 height 8
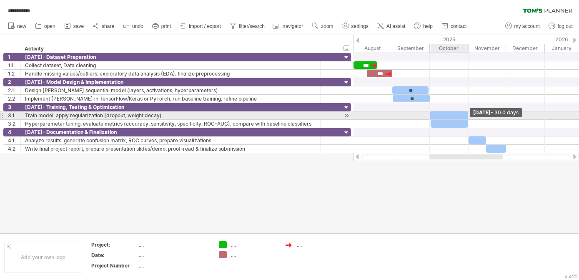
click at [469, 120] on span at bounding box center [468, 124] width 3 height 8
click at [431, 114] on span at bounding box center [430, 115] width 3 height 8
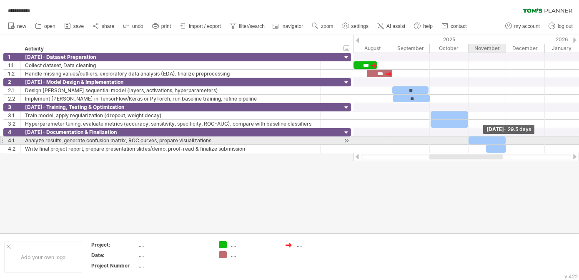
drag, startPoint x: 485, startPoint y: 140, endPoint x: 504, endPoint y: 140, distance: 19.2
click at [504, 140] on span at bounding box center [505, 140] width 3 height 8
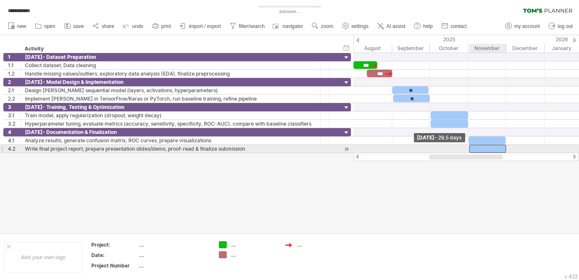
drag, startPoint x: 485, startPoint y: 145, endPoint x: 468, endPoint y: 144, distance: 17.5
click at [468, 145] on span at bounding box center [469, 149] width 3 height 8
click at [504, 146] on span at bounding box center [504, 149] width 3 height 8
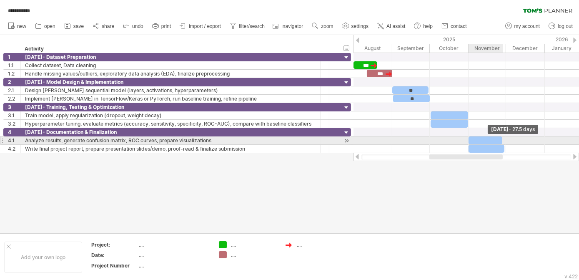
click at [501, 138] on span at bounding box center [502, 140] width 3 height 8
click at [502, 138] on span at bounding box center [503, 140] width 3 height 8
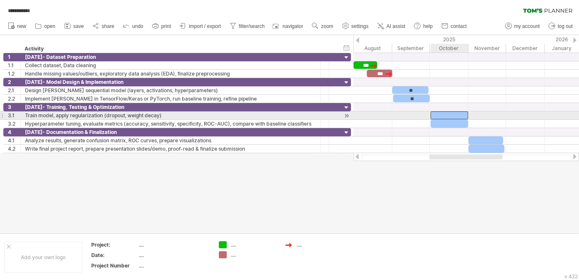
click at [455, 115] on div at bounding box center [450, 115] width 38 height 8
click at [450, 120] on div at bounding box center [450, 124] width 38 height 8
click at [447, 120] on div at bounding box center [450, 124] width 38 height 8
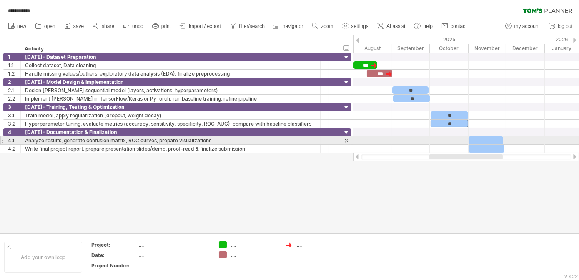
click at [485, 137] on div at bounding box center [486, 140] width 35 height 8
click at [486, 143] on div "**" at bounding box center [486, 140] width 35 height 8
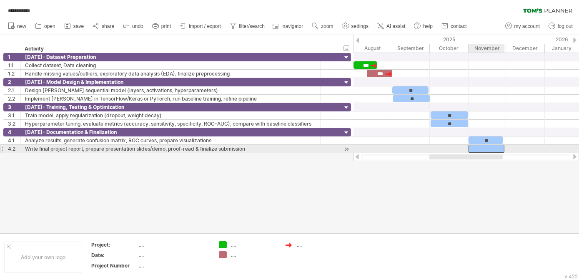
click at [482, 146] on div at bounding box center [487, 149] width 36 height 8
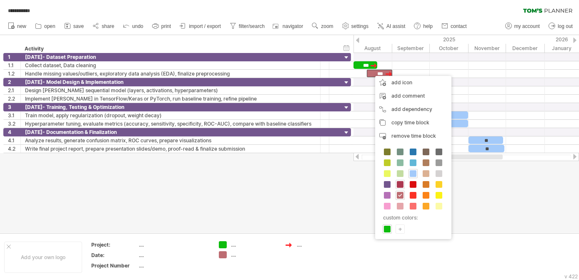
click at [397, 181] on span at bounding box center [400, 184] width 7 height 7
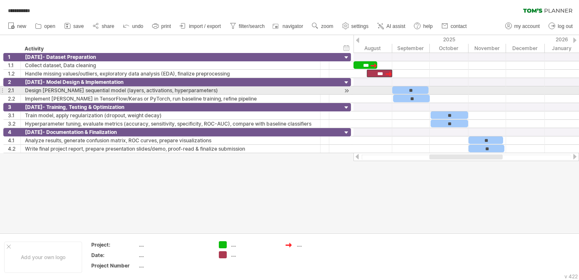
click at [397, 88] on div "**" at bounding box center [410, 90] width 36 height 8
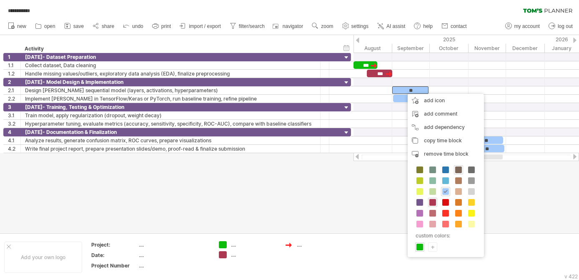
click at [459, 170] on span at bounding box center [458, 169] width 7 height 7
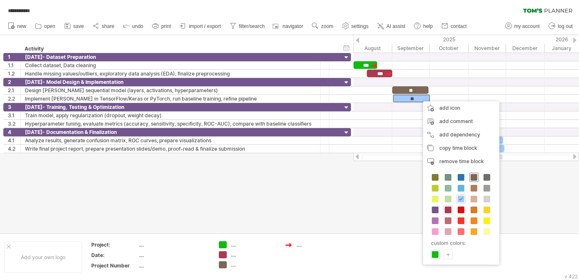
click at [477, 179] on div at bounding box center [474, 177] width 9 height 9
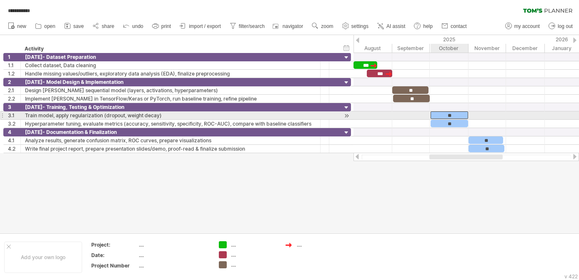
click at [456, 113] on div "**" at bounding box center [450, 115] width 38 height 8
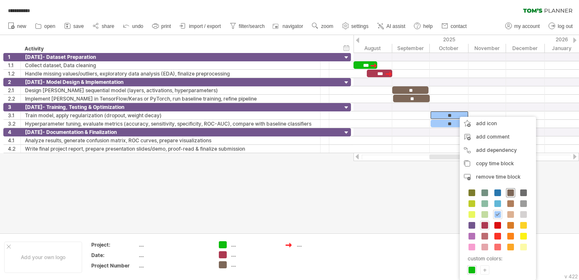
click at [506, 189] on div at bounding box center [510, 192] width 9 height 9
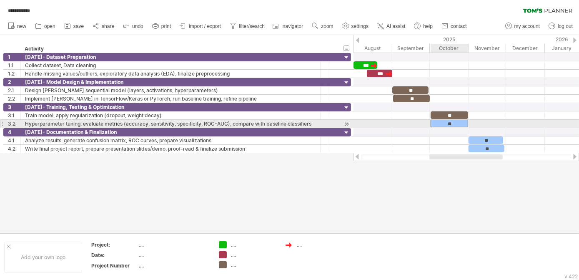
click at [460, 124] on div "**" at bounding box center [450, 124] width 38 height 8
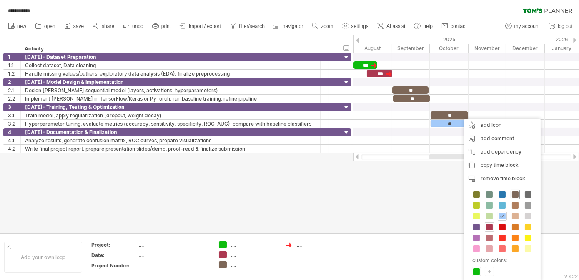
click at [516, 193] on span at bounding box center [515, 194] width 7 height 7
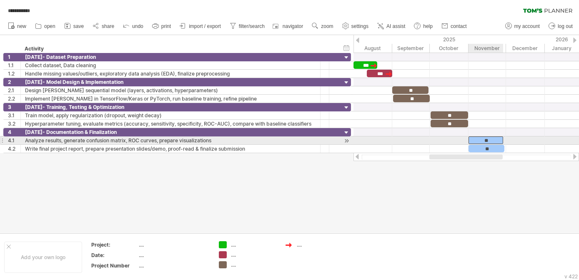
click at [495, 140] on div "**" at bounding box center [486, 140] width 35 height 8
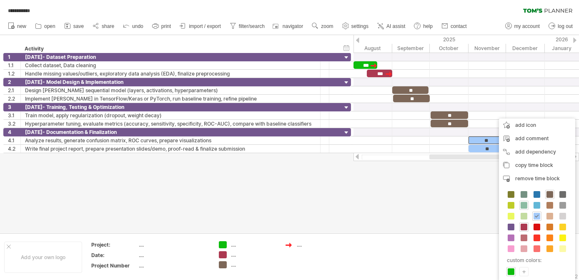
click at [522, 204] on span at bounding box center [524, 205] width 7 height 7
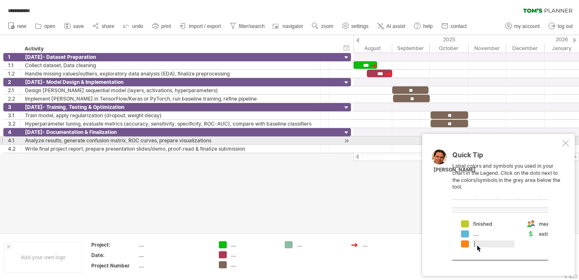
click at [565, 143] on div at bounding box center [566, 143] width 7 height 7
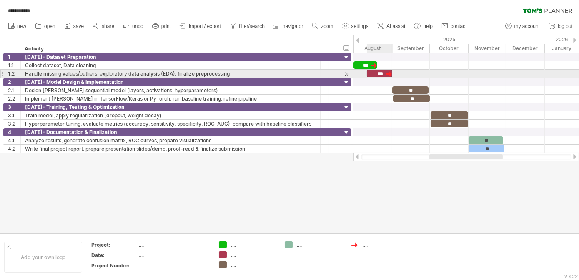
click at [372, 73] on div "***" at bounding box center [380, 74] width 26 height 8
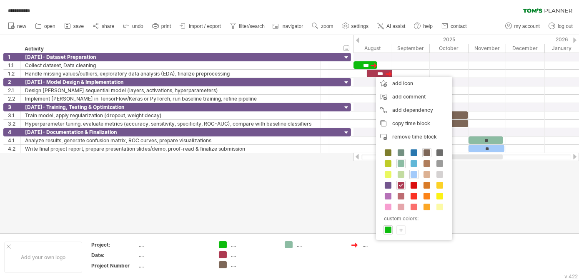
click at [402, 229] on div "+" at bounding box center [401, 230] width 8 height 8
click at [472, 247] on div at bounding box center [449, 232] width 78 height 43
click at [490, 230] on div at bounding box center [490, 232] width 6 height 43
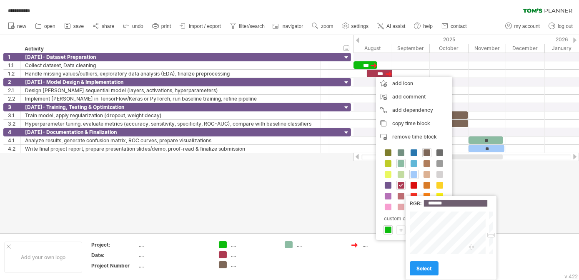
click at [490, 235] on div at bounding box center [490, 232] width 6 height 43
type input "*******"
click at [490, 225] on div at bounding box center [490, 232] width 6 height 43
click at [431, 263] on link "select" at bounding box center [424, 268] width 29 height 15
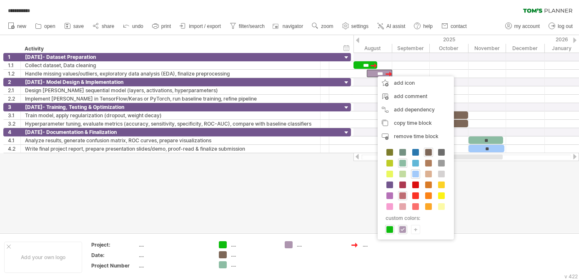
click at [404, 193] on span at bounding box center [402, 195] width 7 height 7
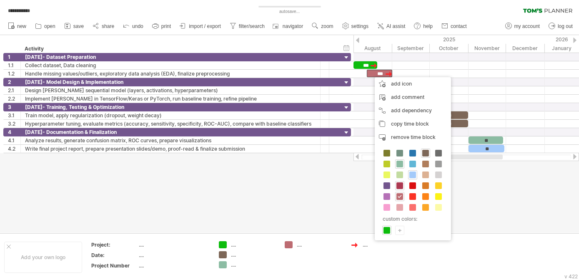
click at [397, 185] on span at bounding box center [400, 185] width 7 height 7
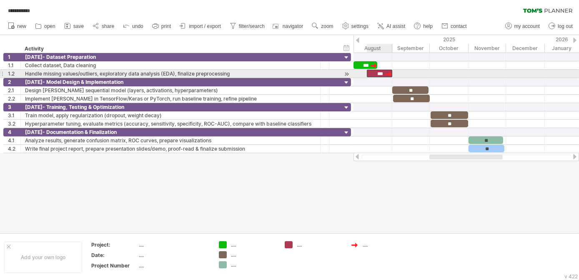
click at [372, 74] on div "***" at bounding box center [380, 74] width 26 height 8
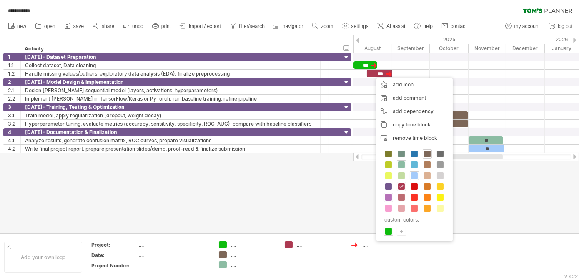
click at [387, 194] on span at bounding box center [388, 197] width 7 height 7
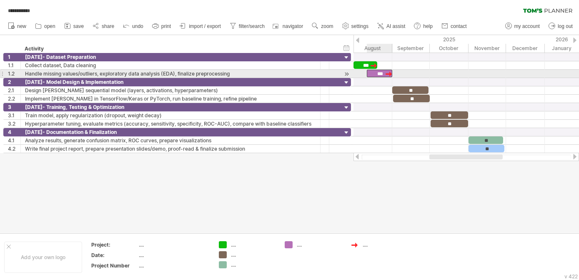
click at [374, 73] on div "***" at bounding box center [380, 74] width 26 height 8
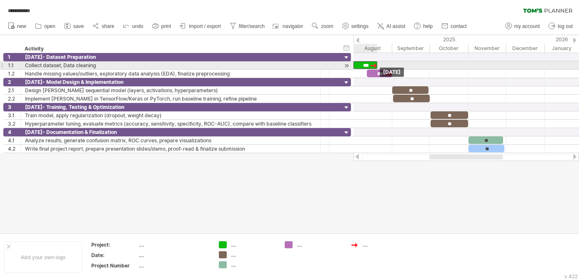
click at [364, 65] on div "***" at bounding box center [366, 65] width 24 height 8
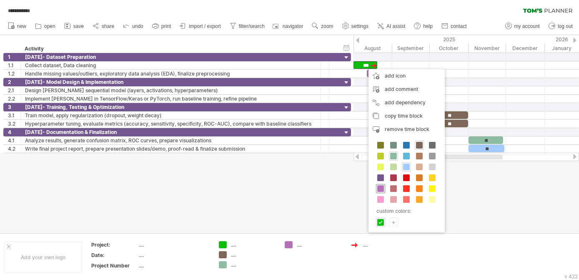
click at [380, 187] on span at bounding box center [380, 188] width 7 height 7
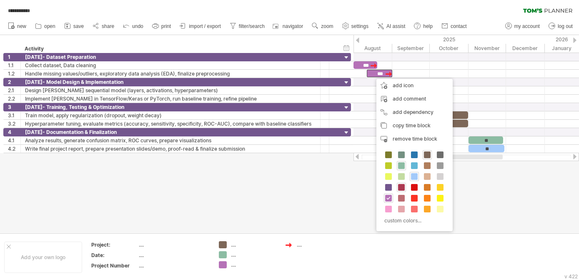
click at [402, 186] on span at bounding box center [401, 187] width 7 height 7
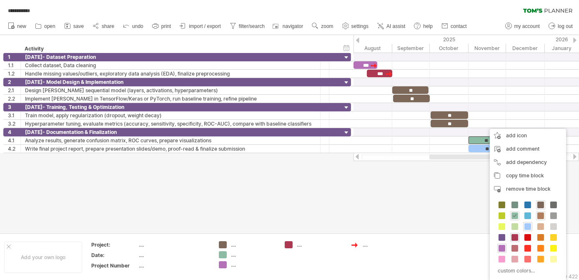
click at [541, 213] on span at bounding box center [541, 215] width 7 height 7
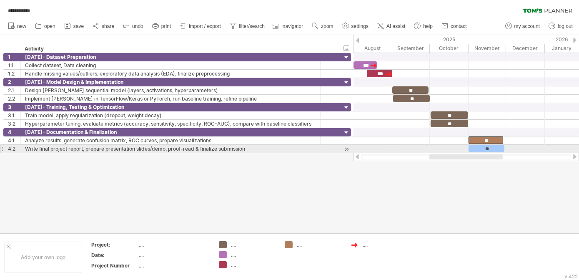
click at [496, 148] on div "**" at bounding box center [487, 149] width 36 height 8
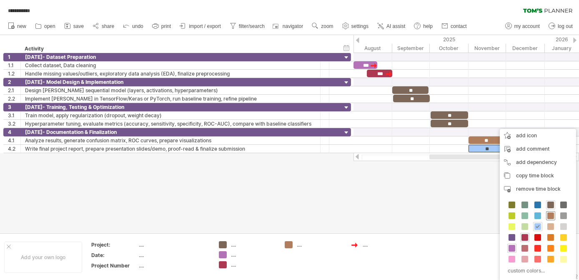
click at [550, 217] on span at bounding box center [551, 215] width 7 height 7
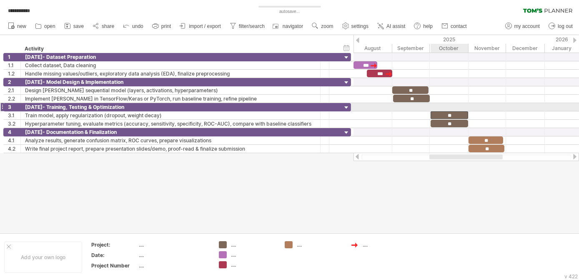
click at [454, 111] on div "**" at bounding box center [450, 115] width 38 height 8
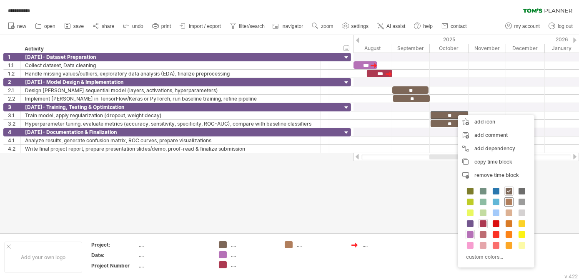
click at [509, 201] on span at bounding box center [509, 201] width 7 height 7
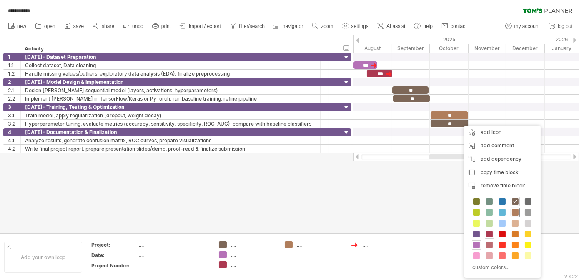
click at [515, 212] on span at bounding box center [515, 212] width 7 height 7
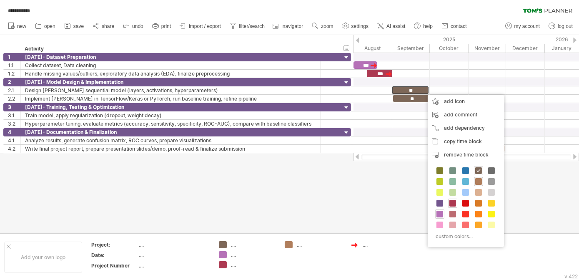
click at [477, 183] on span at bounding box center [478, 181] width 7 height 7
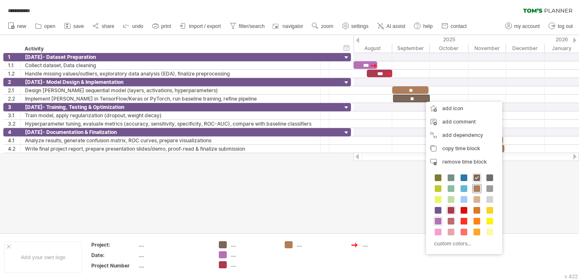
click at [477, 186] on span at bounding box center [477, 188] width 7 height 7
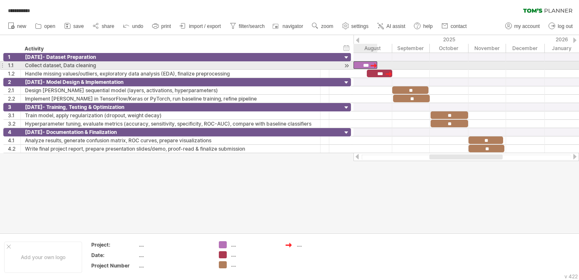
click at [361, 65] on div "***" at bounding box center [366, 65] width 24 height 8
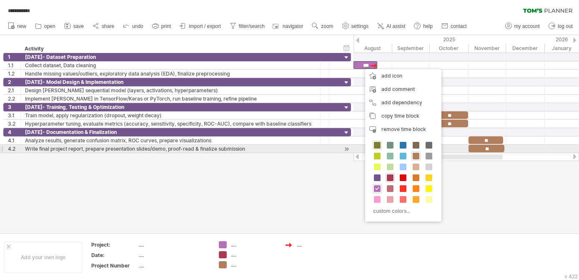
click at [378, 145] on span at bounding box center [377, 145] width 7 height 7
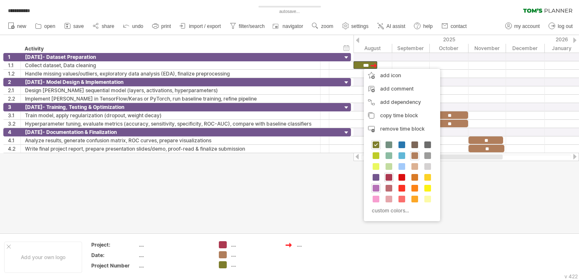
click at [375, 183] on div at bounding box center [376, 187] width 9 height 9
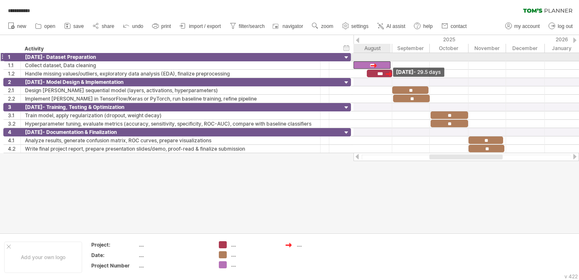
drag, startPoint x: 378, startPoint y: 64, endPoint x: 391, endPoint y: 60, distance: 13.4
click at [391, 60] on div "*** *** ** ** ** ** ** ** [DATE] - 29.5 days [DATE]" at bounding box center [467, 103] width 226 height 100
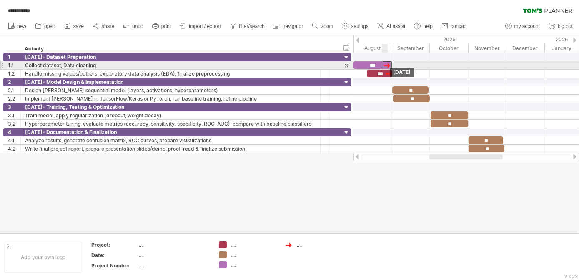
drag, startPoint x: 374, startPoint y: 64, endPoint x: 387, endPoint y: 64, distance: 12.9
click at [387, 64] on div at bounding box center [387, 65] width 9 height 8
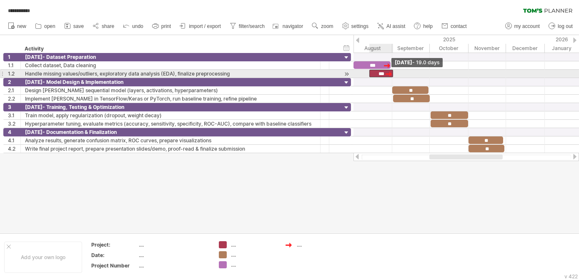
click at [367, 74] on div "*** *** ** ** ** ** ** ** [DATE] [DATE] - 19.0 days" at bounding box center [467, 103] width 226 height 100
click at [419, 71] on div "***" at bounding box center [419, 74] width 0 height 8
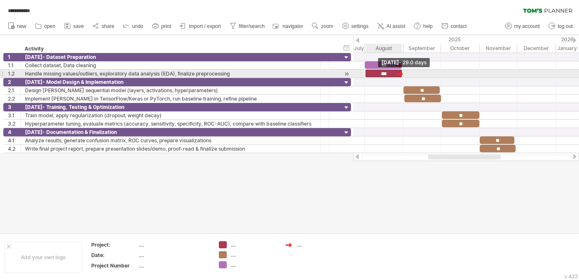
drag, startPoint x: 369, startPoint y: 73, endPoint x: 364, endPoint y: 70, distance: 5.0
click at [364, 70] on span at bounding box center [365, 74] width 3 height 8
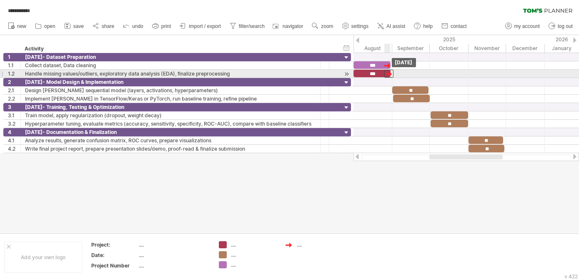
click at [387, 72] on div at bounding box center [388, 74] width 9 height 8
click at [384, 70] on div at bounding box center [386, 74] width 9 height 8
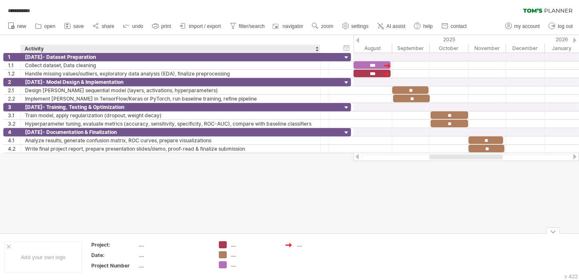
click at [271, 248] on td ".... .... ...." at bounding box center [248, 257] width 66 height 32
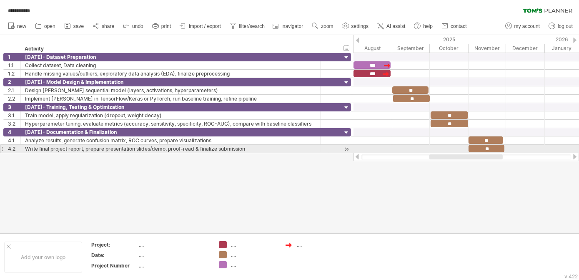
click at [511, 146] on div at bounding box center [467, 149] width 226 height 8
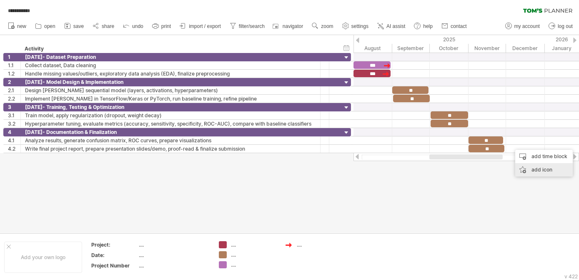
click at [531, 168] on div "add icon" at bounding box center [544, 169] width 58 height 13
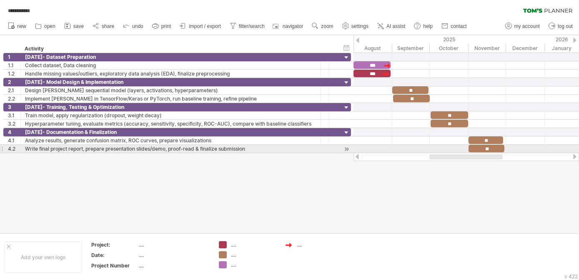
drag, startPoint x: 472, startPoint y: 184, endPoint x: 508, endPoint y: 148, distance: 51.0
click at [508, 148] on div "**********" at bounding box center [289, 140] width 579 height 280
click at [508, 148] on div at bounding box center [467, 149] width 226 height 8
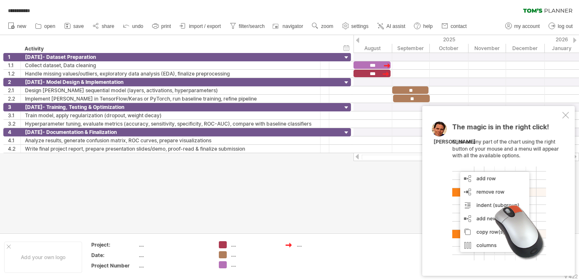
click at [485, 219] on div at bounding box center [499, 213] width 94 height 94
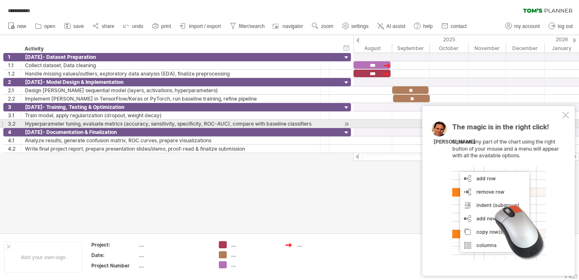
click at [564, 120] on div "The magic is in the right click! Click on any part of the chart using the right…" at bounding box center [498, 191] width 153 height 170
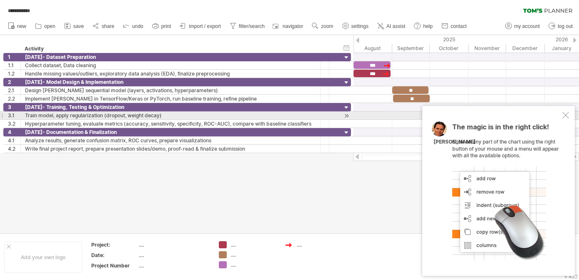
click at [567, 114] on div at bounding box center [566, 115] width 7 height 7
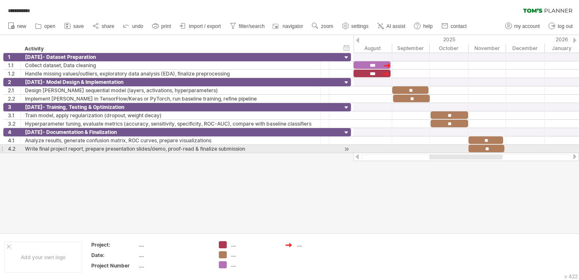
click at [524, 150] on div at bounding box center [467, 149] width 226 height 8
click at [523, 146] on div at bounding box center [467, 149] width 226 height 8
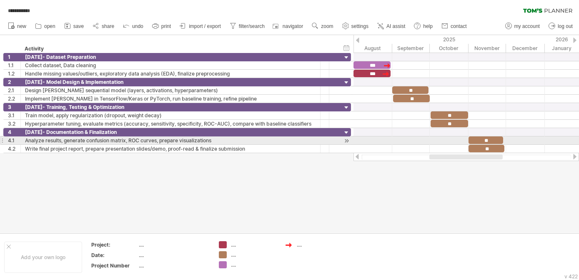
click at [517, 141] on div at bounding box center [467, 140] width 226 height 8
click at [513, 145] on div at bounding box center [467, 149] width 226 height 8
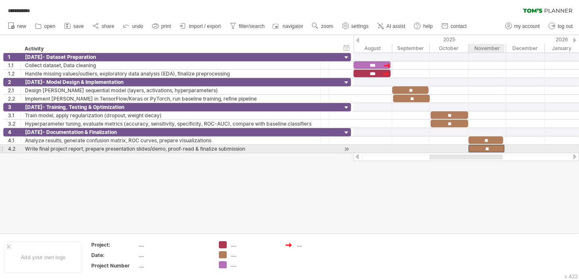
click at [502, 146] on div "**" at bounding box center [487, 149] width 36 height 8
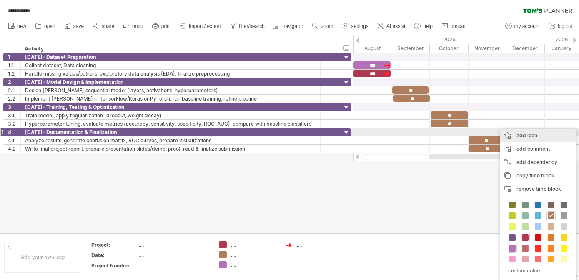
click at [515, 131] on div "add icon" at bounding box center [538, 135] width 76 height 13
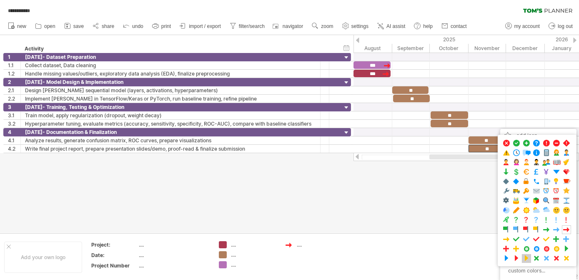
click at [526, 257] on span at bounding box center [527, 258] width 8 height 8
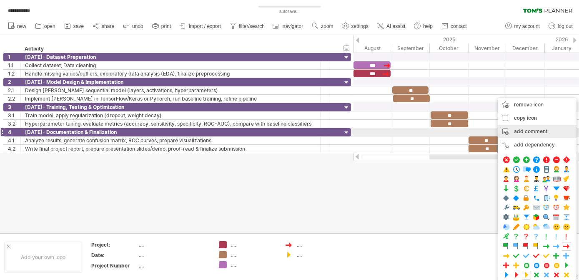
click at [513, 132] on div "add comment" at bounding box center [537, 131] width 79 height 13
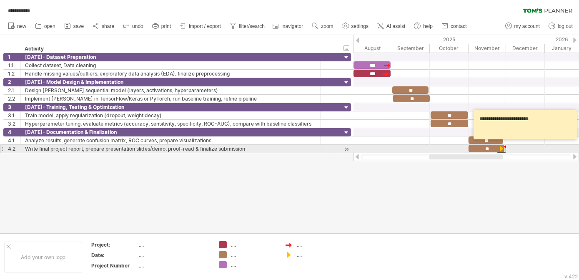
type textarea "**********"
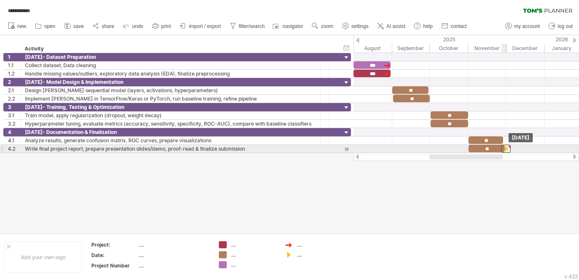
drag, startPoint x: 505, startPoint y: 147, endPoint x: 510, endPoint y: 148, distance: 4.3
click at [510, 148] on div at bounding box center [506, 149] width 9 height 8
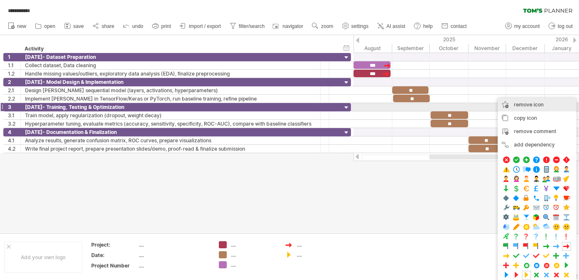
click at [516, 108] on div "remove icon remove selected items" at bounding box center [537, 104] width 79 height 13
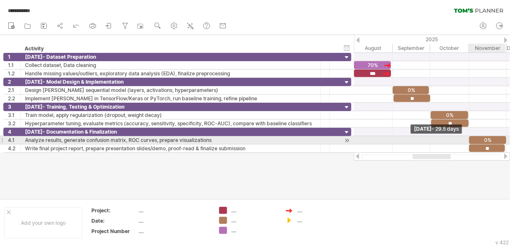
click at [505, 138] on span at bounding box center [505, 140] width 3 height 8
click at [504, 137] on span at bounding box center [504, 140] width 3 height 8
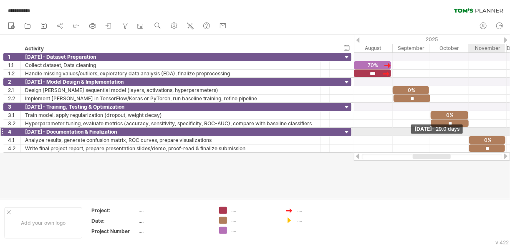
click at [504, 136] on span at bounding box center [504, 140] width 3 height 8
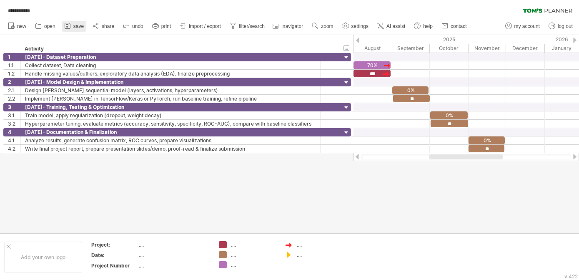
click at [72, 25] on link "save" at bounding box center [74, 26] width 24 height 11
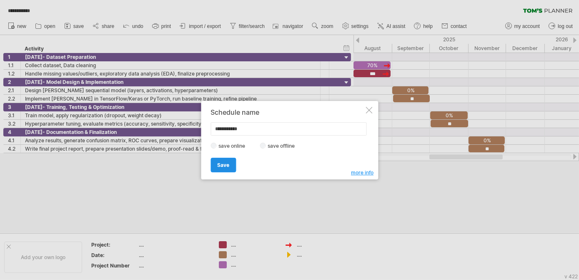
click at [214, 166] on link "Save" at bounding box center [223, 165] width 25 height 15
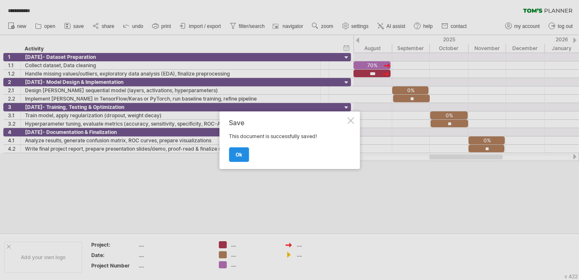
click at [239, 155] on span "ok" at bounding box center [239, 154] width 7 height 6
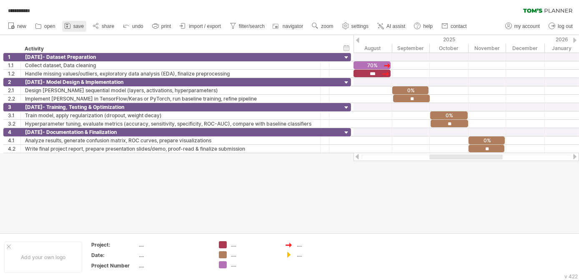
click at [72, 28] on link "save" at bounding box center [74, 26] width 24 height 11
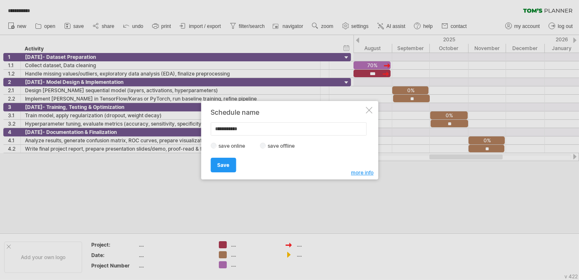
click at [355, 171] on span "more info" at bounding box center [362, 172] width 23 height 6
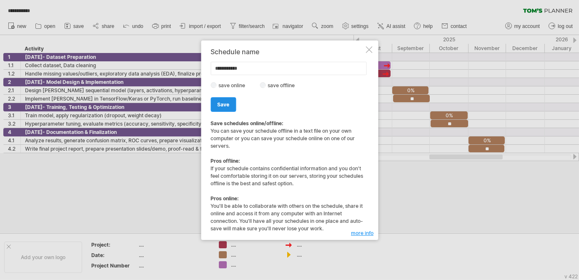
click at [227, 103] on span "Save" at bounding box center [223, 104] width 12 height 6
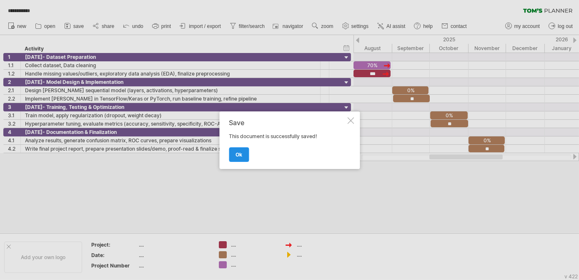
click at [231, 151] on link "ok" at bounding box center [239, 154] width 20 height 15
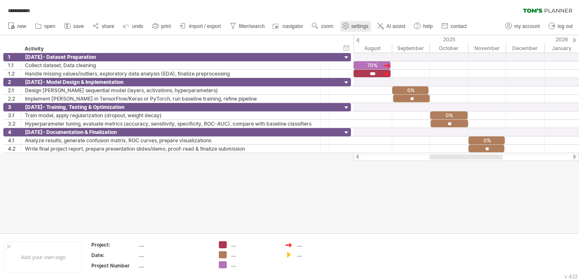
click at [354, 28] on span "settings" at bounding box center [360, 26] width 17 height 6
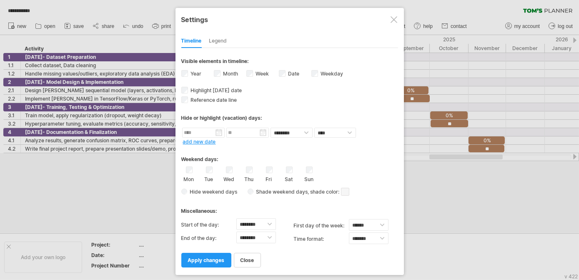
click at [392, 22] on div at bounding box center [394, 19] width 7 height 7
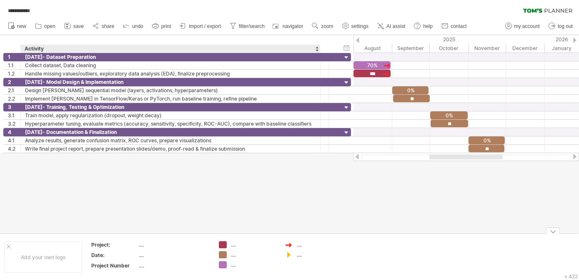
click at [142, 244] on div "...." at bounding box center [174, 244] width 70 height 7
click at [143, 256] on div "...." at bounding box center [174, 254] width 70 height 7
click at [143, 265] on div "...." at bounding box center [174, 265] width 70 height 7
click at [184, 198] on div at bounding box center [289, 134] width 579 height 198
